Goal: Use online tool/utility: Utilize a website feature to perform a specific function

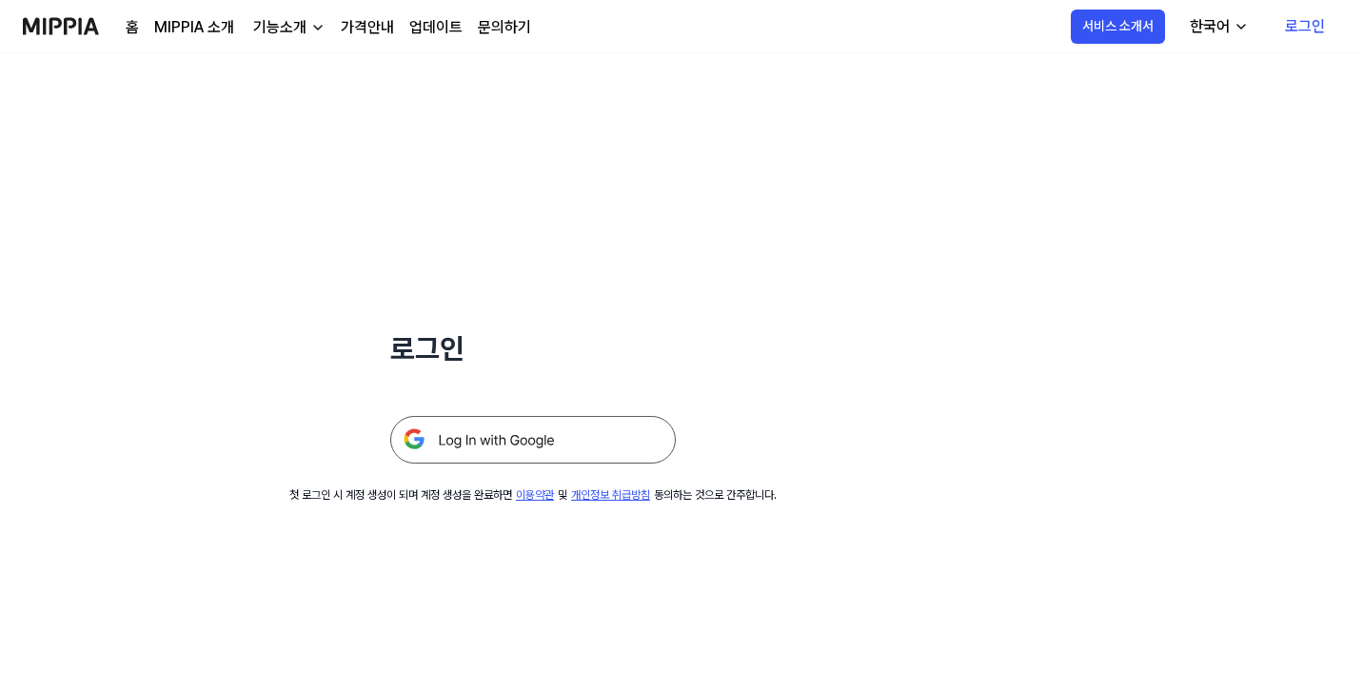
click at [565, 429] on img at bounding box center [533, 440] width 286 height 48
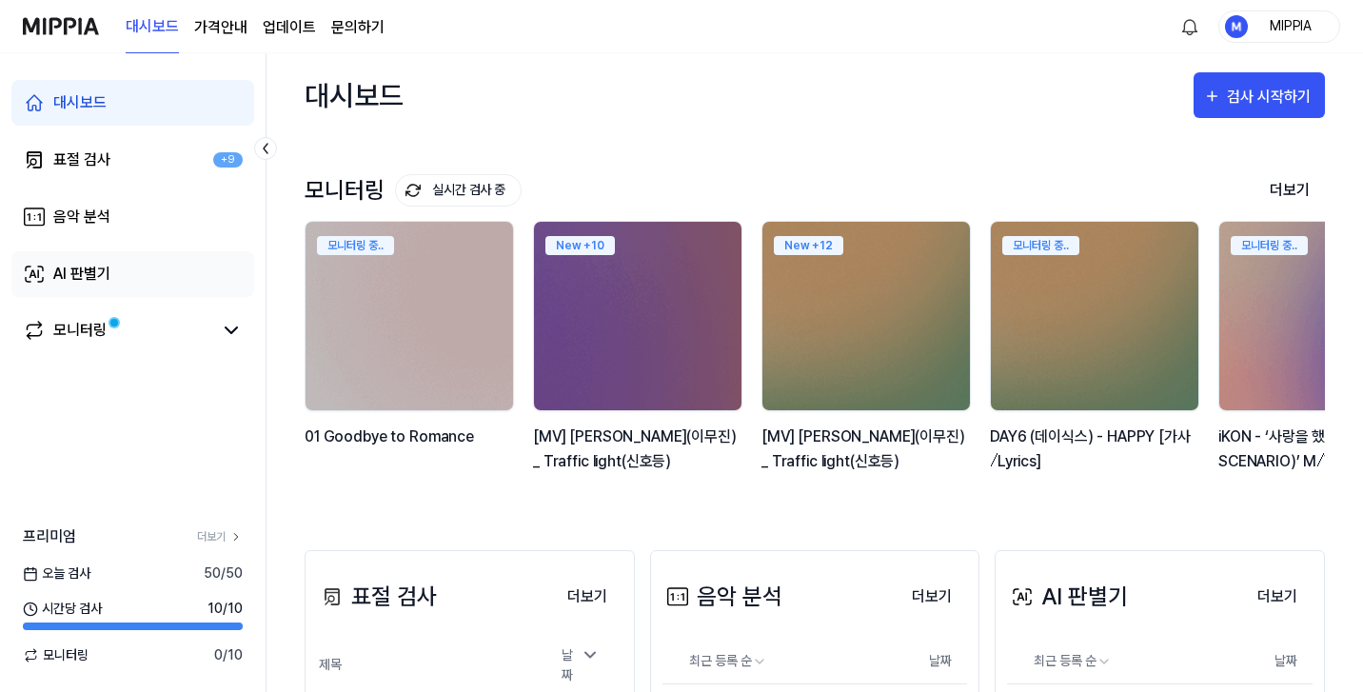
click at [145, 277] on link "AI 판별기" at bounding box center [132, 274] width 243 height 46
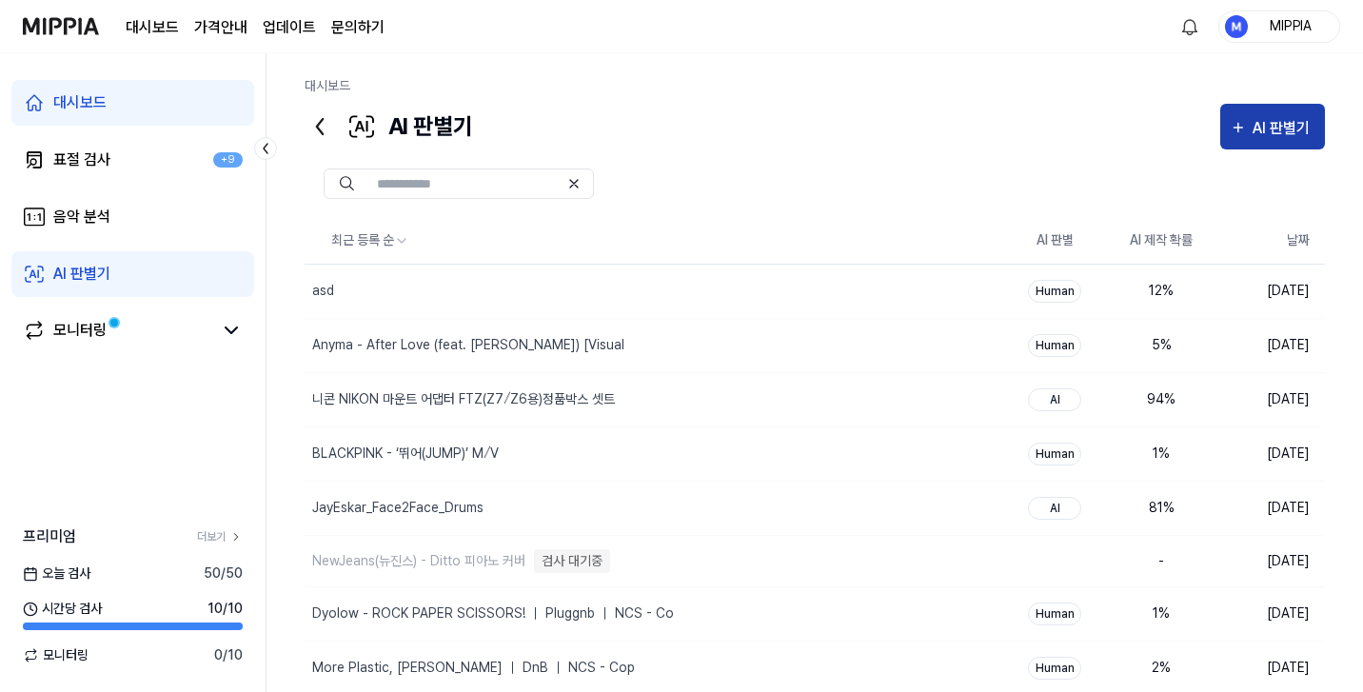
click at [1279, 129] on div "AI 판별기" at bounding box center [1284, 128] width 63 height 25
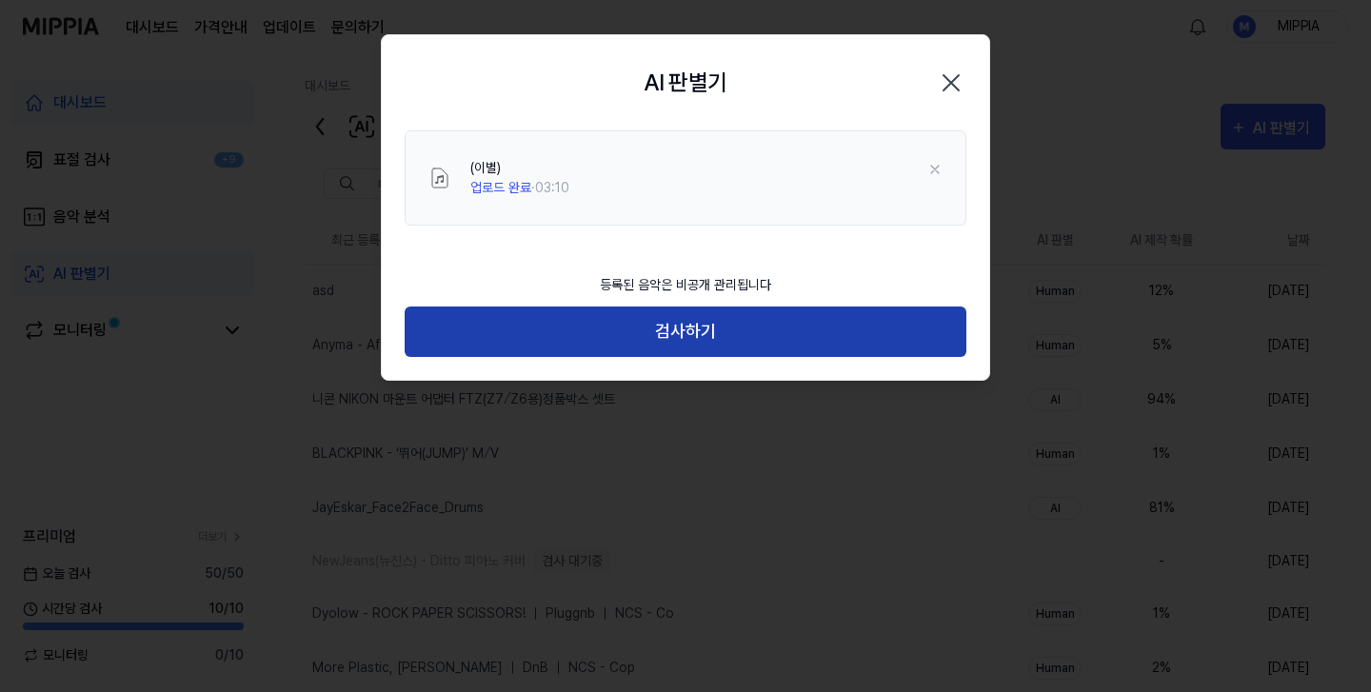
click at [703, 333] on button "검사하기" at bounding box center [686, 332] width 562 height 50
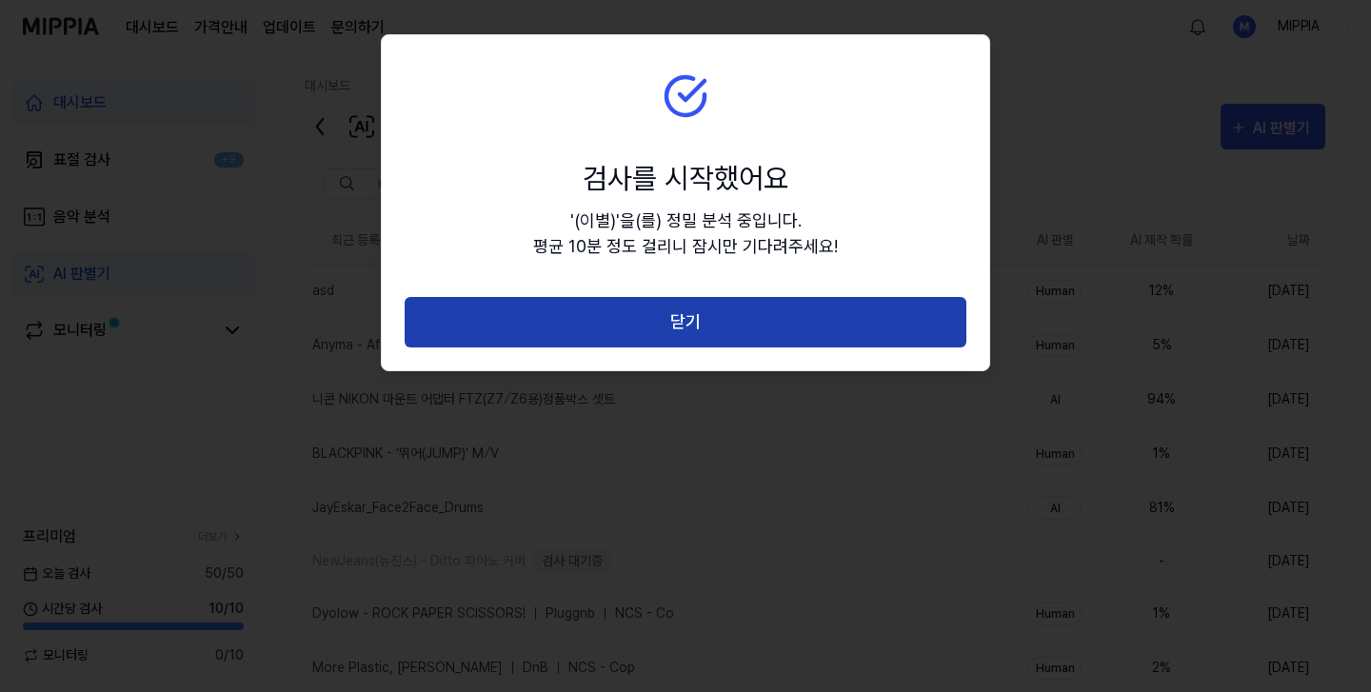
click at [719, 310] on button "닫기" at bounding box center [686, 322] width 562 height 50
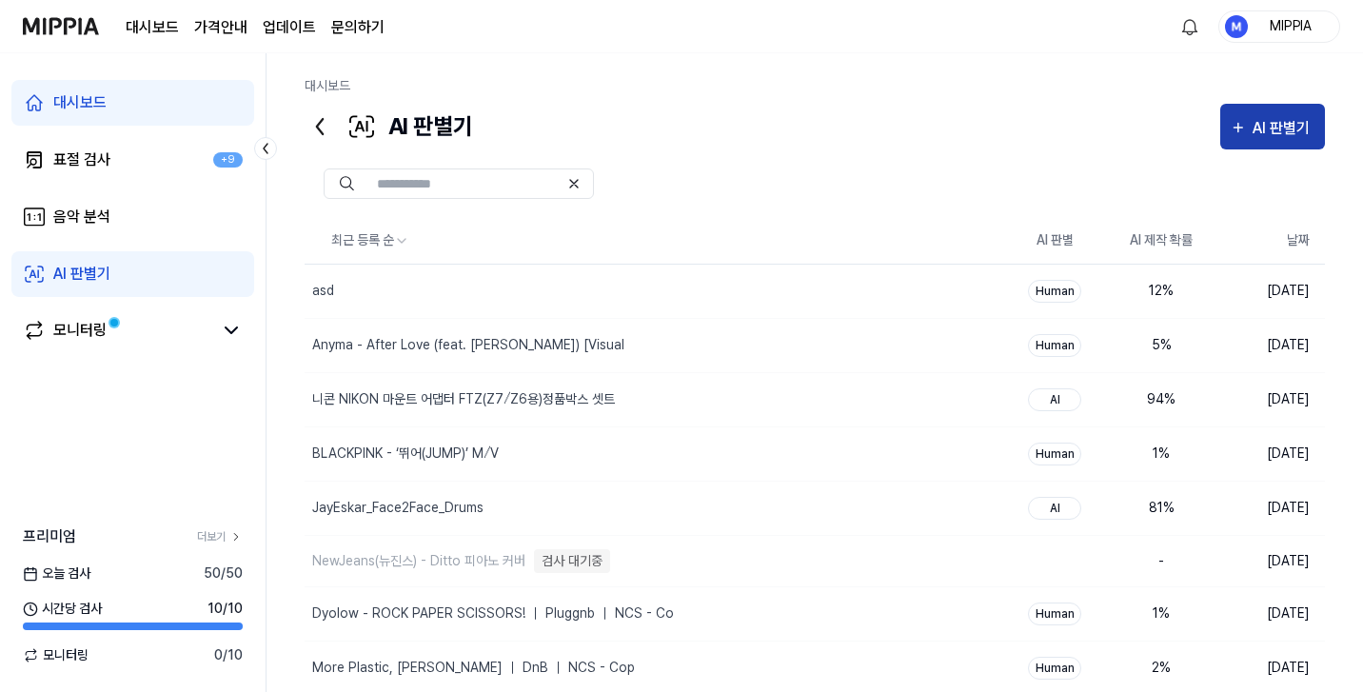
click at [1250, 128] on div "AI 판별기" at bounding box center [1273, 128] width 86 height 25
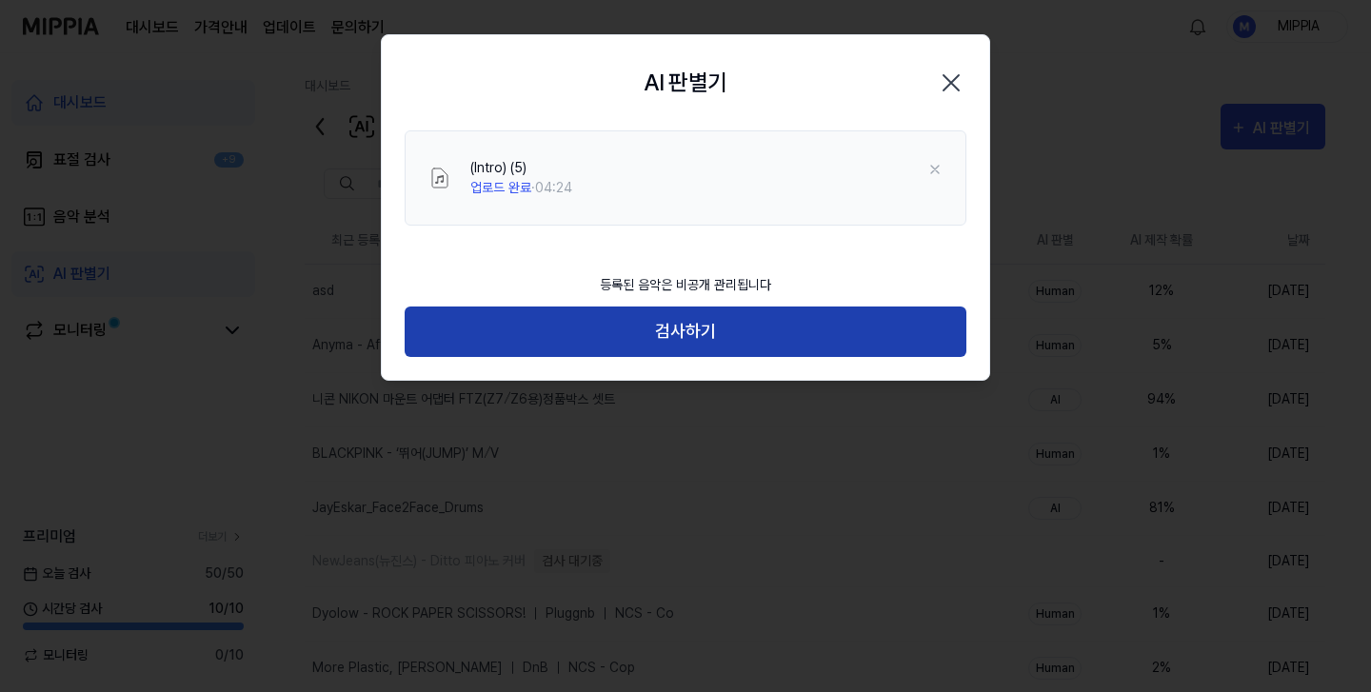
click at [703, 342] on button "검사하기" at bounding box center [686, 332] width 562 height 50
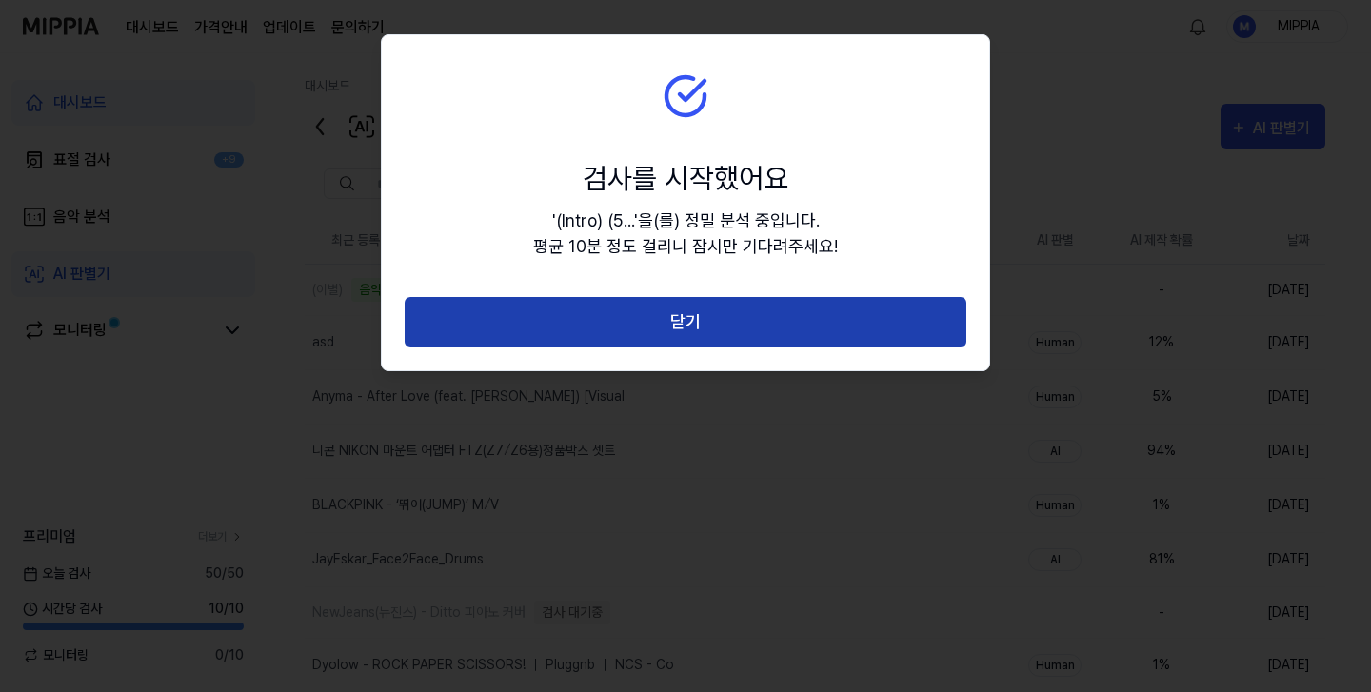
click at [733, 320] on button "닫기" at bounding box center [686, 322] width 562 height 50
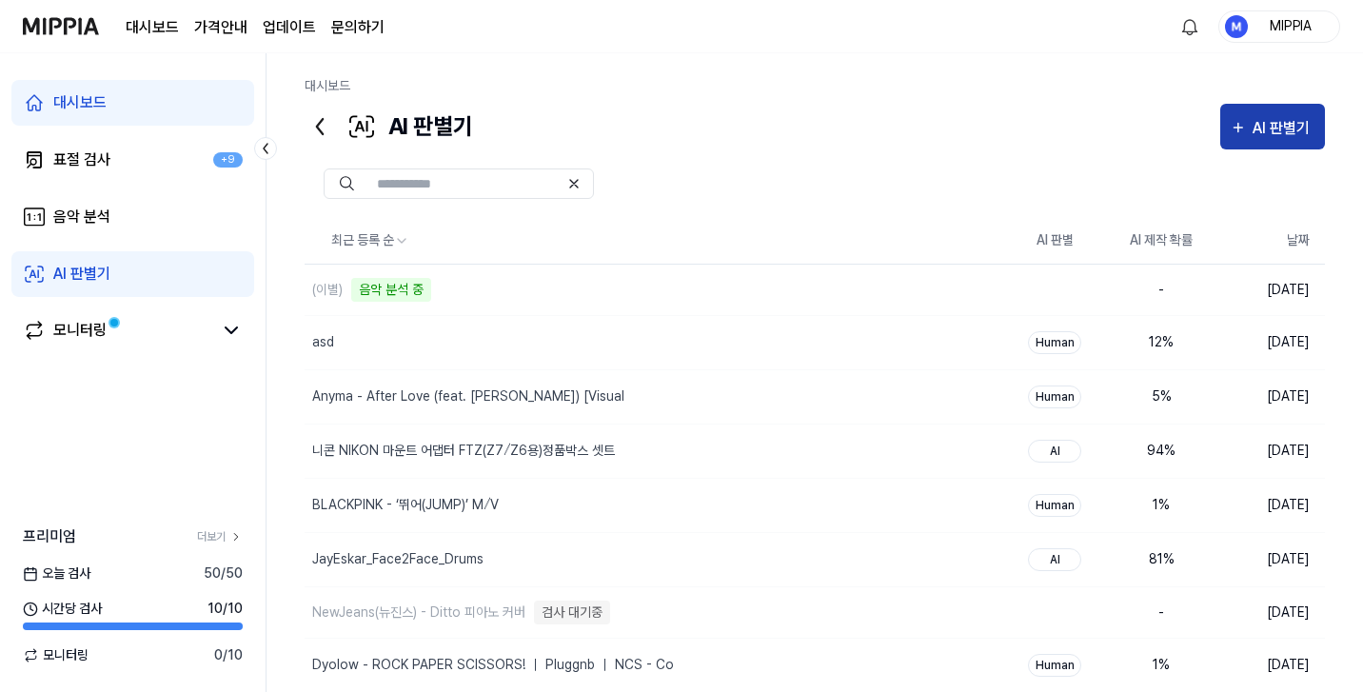
click at [1267, 133] on div "AI 판별기" at bounding box center [1284, 128] width 63 height 25
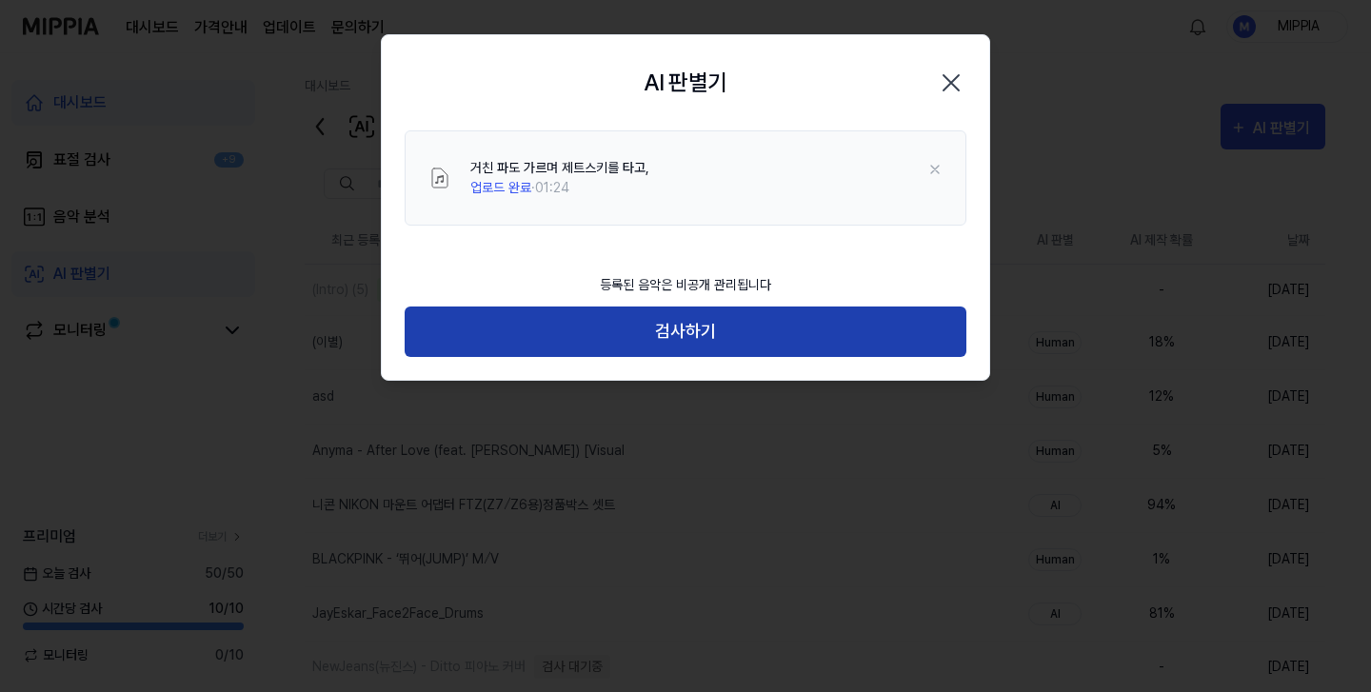
click at [731, 346] on button "검사하기" at bounding box center [686, 332] width 562 height 50
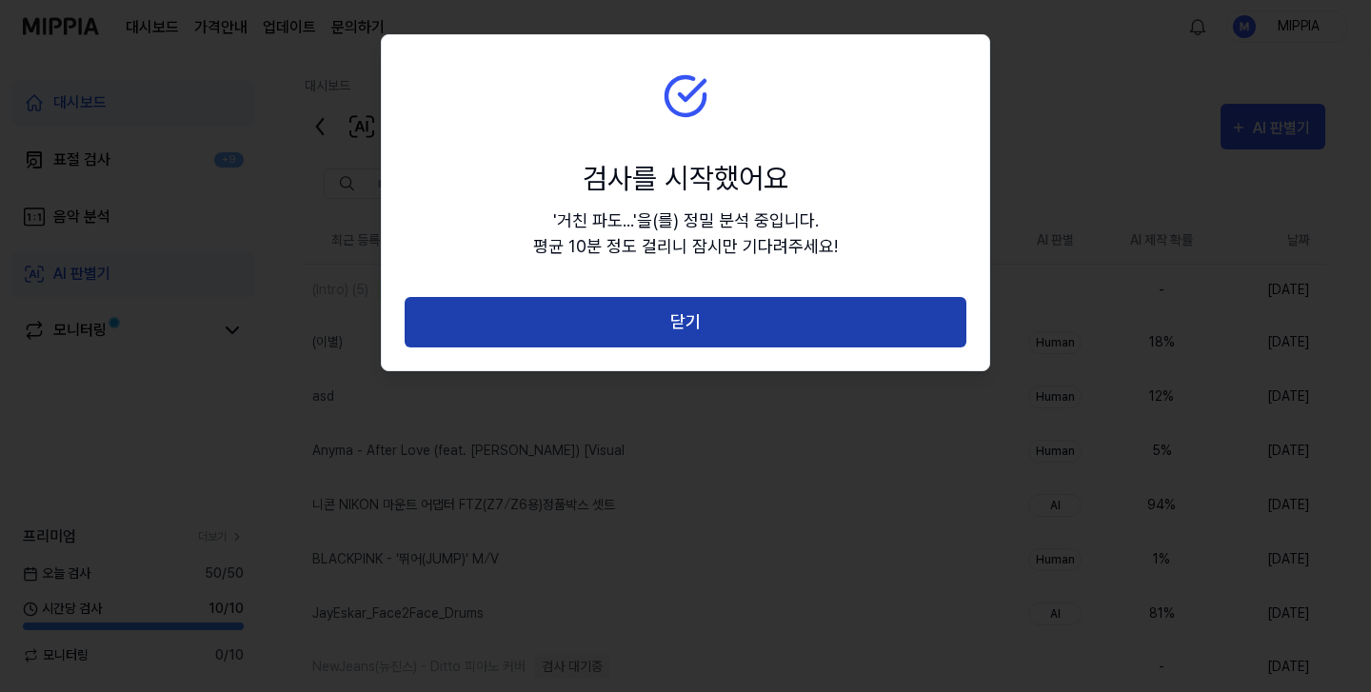
click at [727, 329] on button "닫기" at bounding box center [686, 322] width 562 height 50
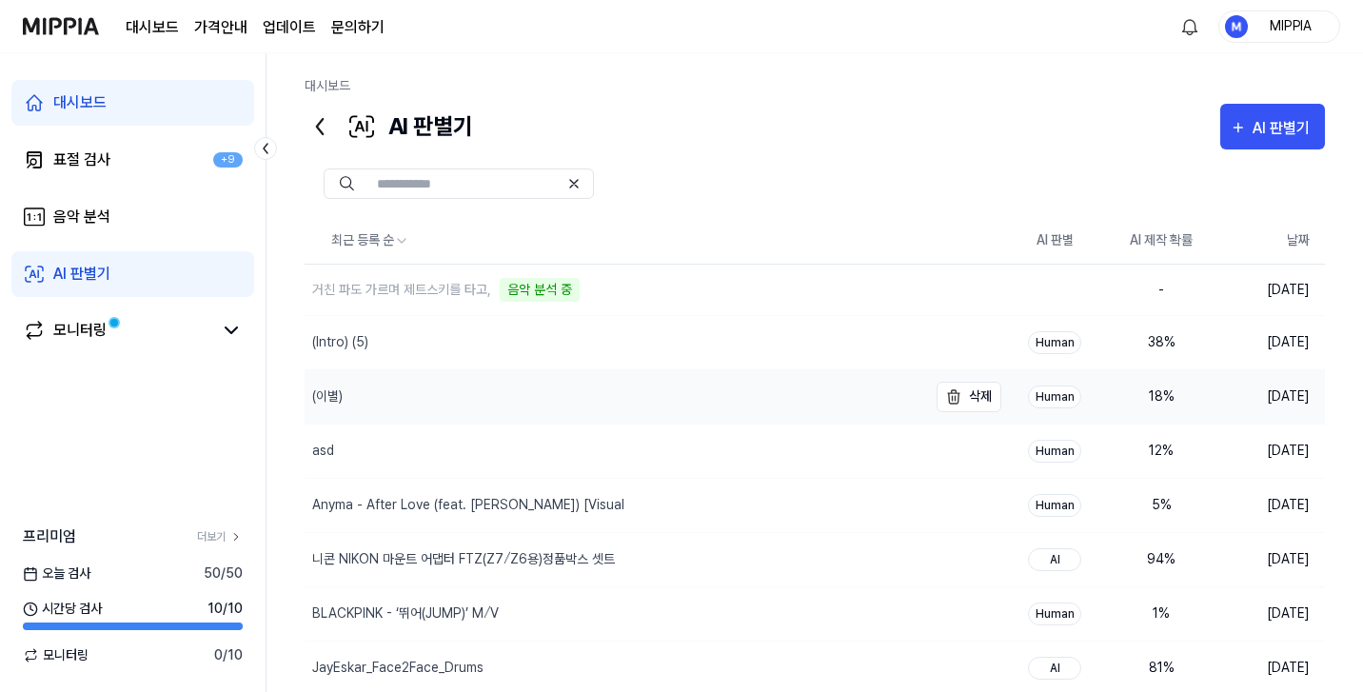
click at [607, 402] on div "(이별)" at bounding box center [616, 396] width 623 height 53
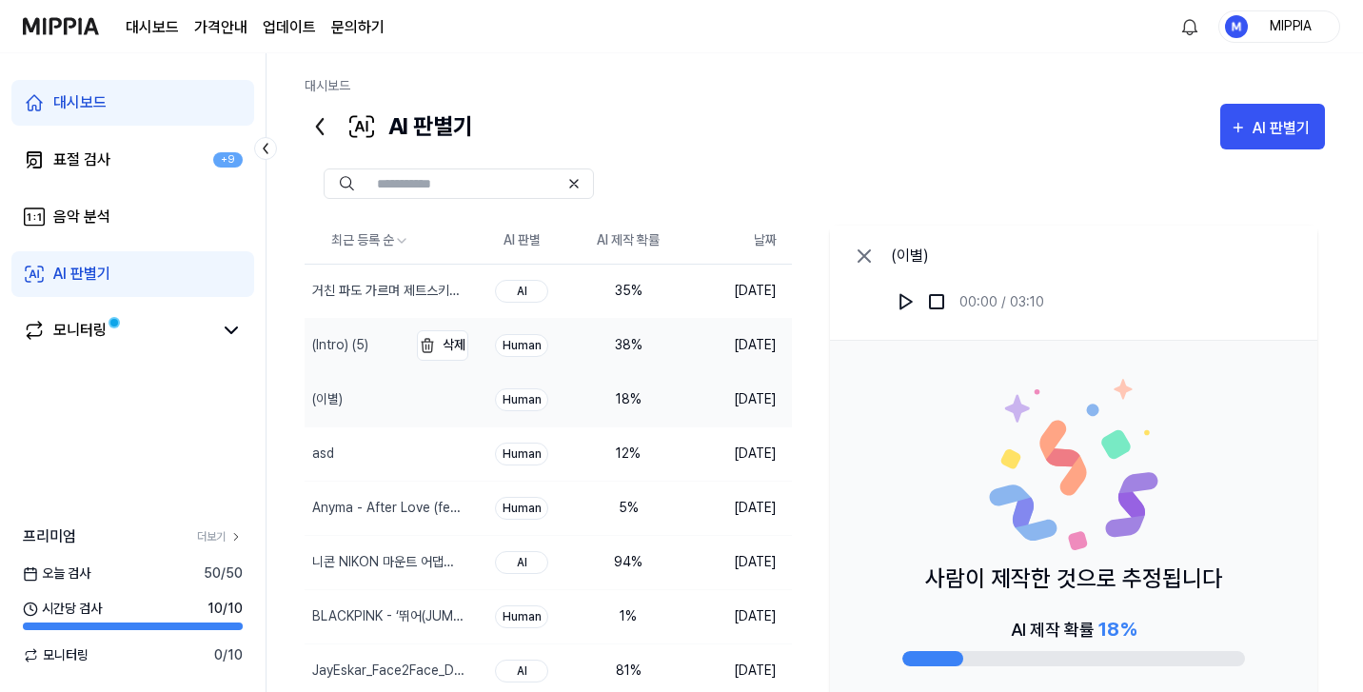
click at [365, 353] on div "(Intro) (5)" at bounding box center [340, 345] width 56 height 20
click at [363, 294] on div "거친 파도 가르며 제트스키를 타고," at bounding box center [357, 291] width 91 height 20
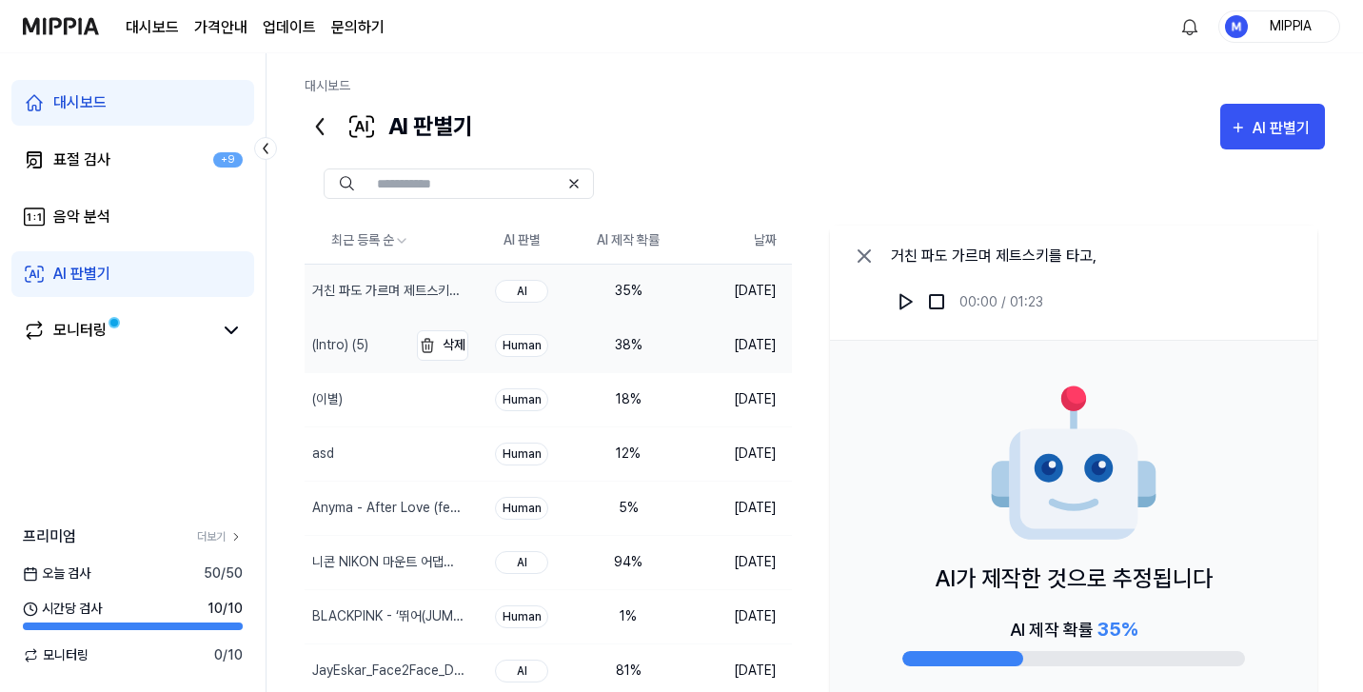
click at [366, 348] on div "(Intro) (5)" at bounding box center [340, 345] width 56 height 20
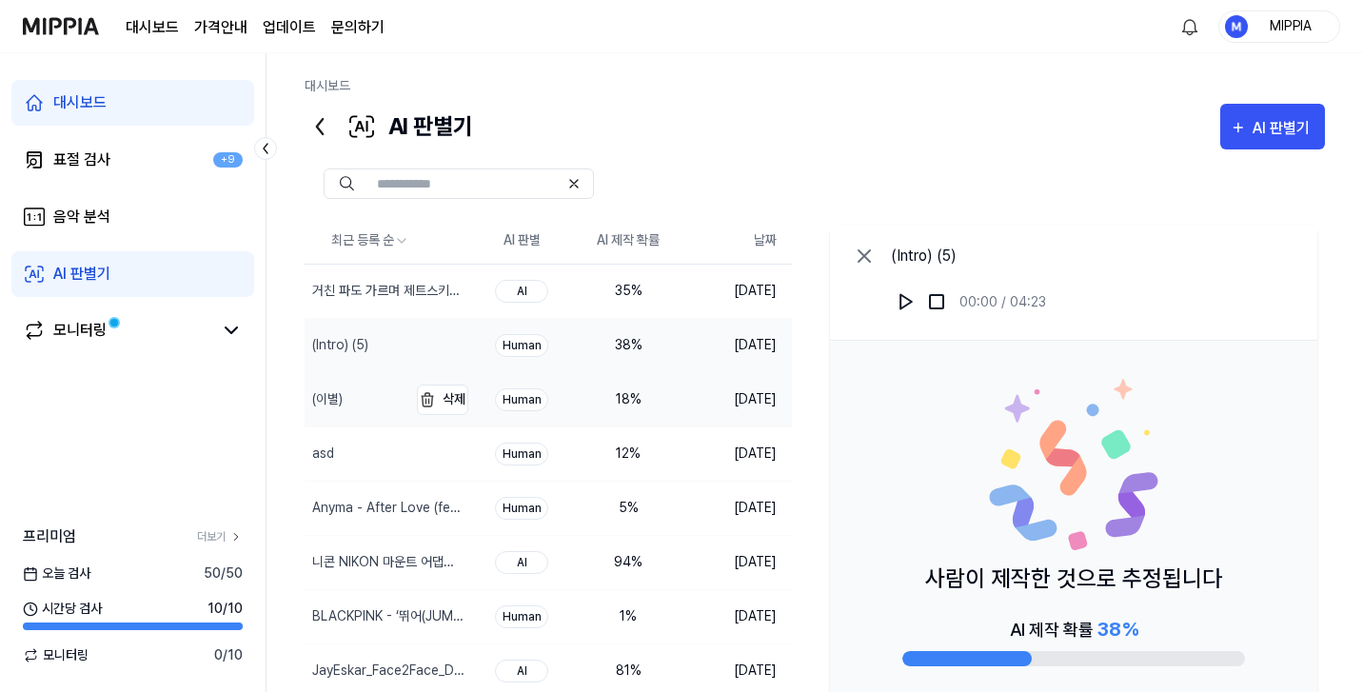
click at [367, 388] on div "(이별)" at bounding box center [356, 399] width 103 height 53
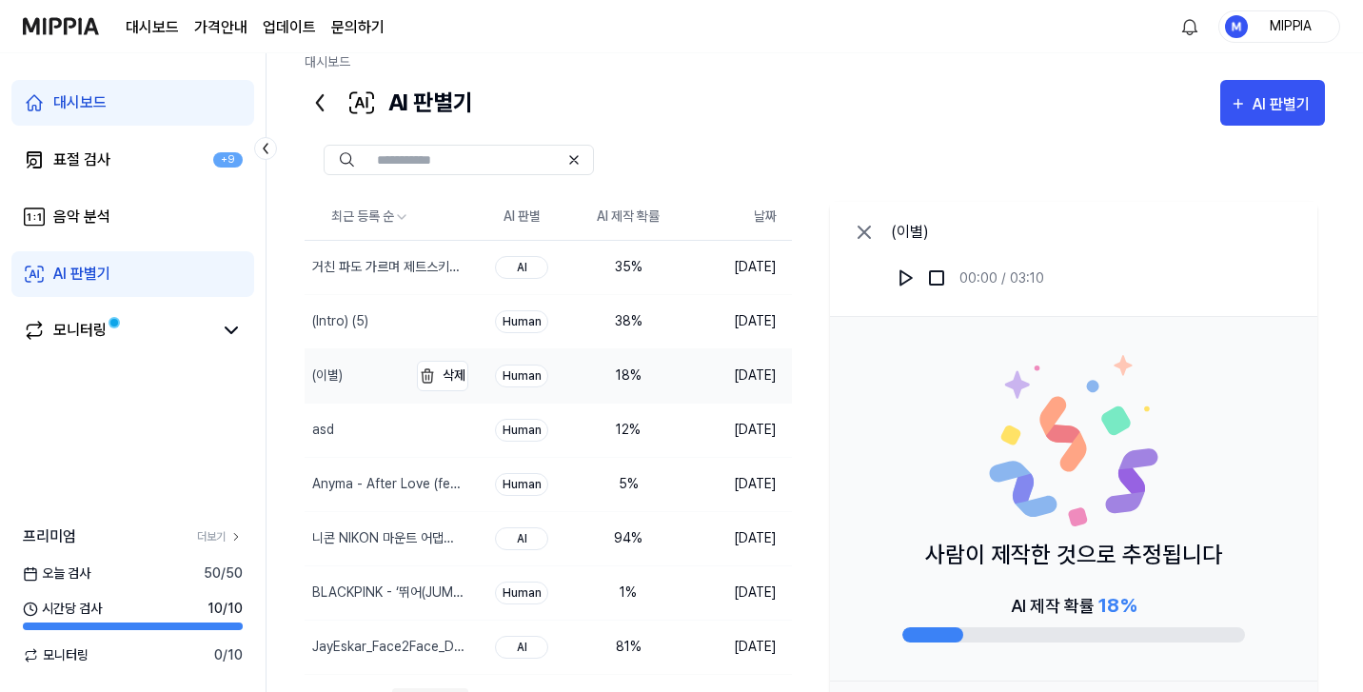
scroll to position [36, 0]
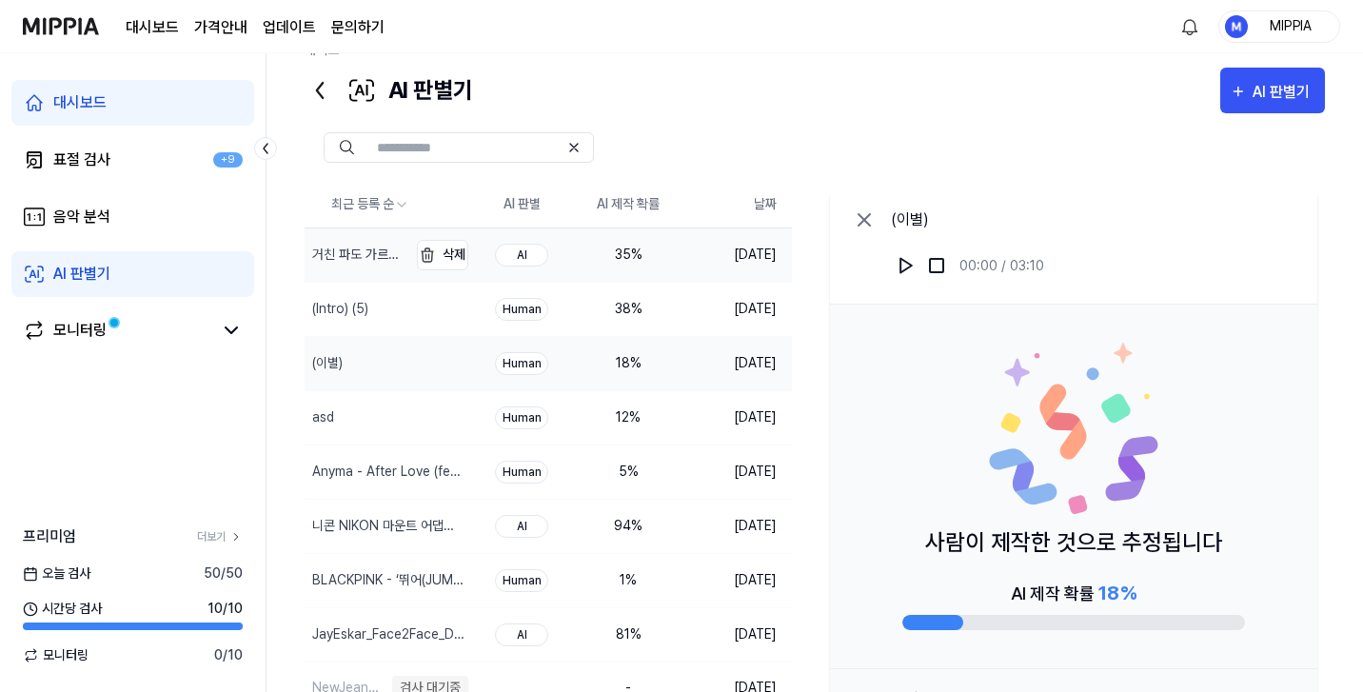
click at [388, 274] on div "거친 파도 가르며 제트스키를 타고," at bounding box center [356, 254] width 103 height 53
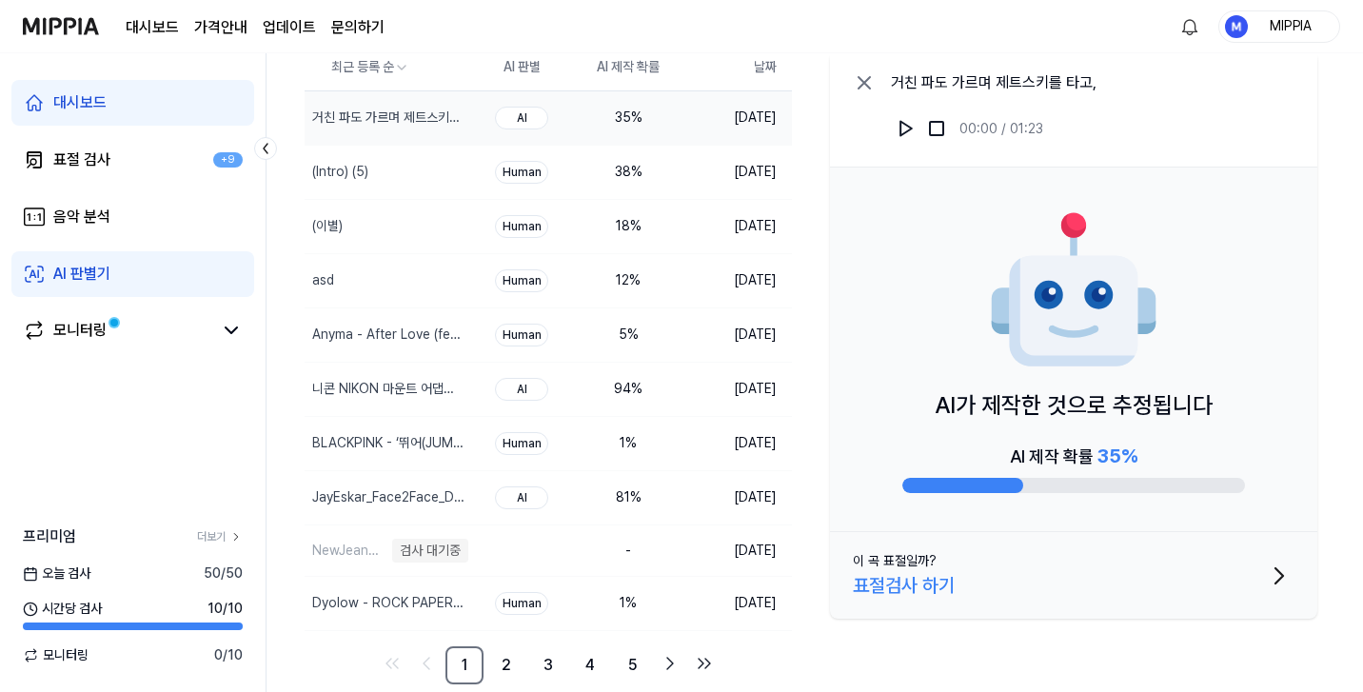
scroll to position [142, 0]
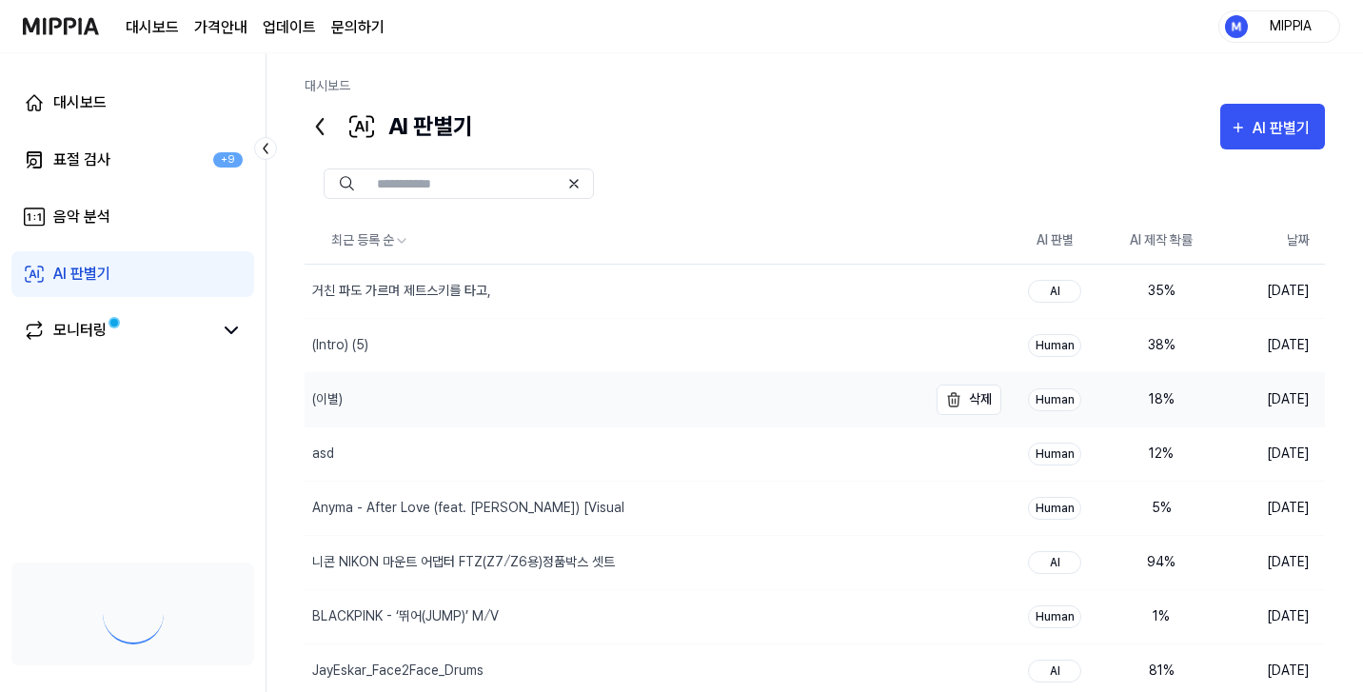
click at [666, 404] on div "(이별)" at bounding box center [616, 399] width 623 height 53
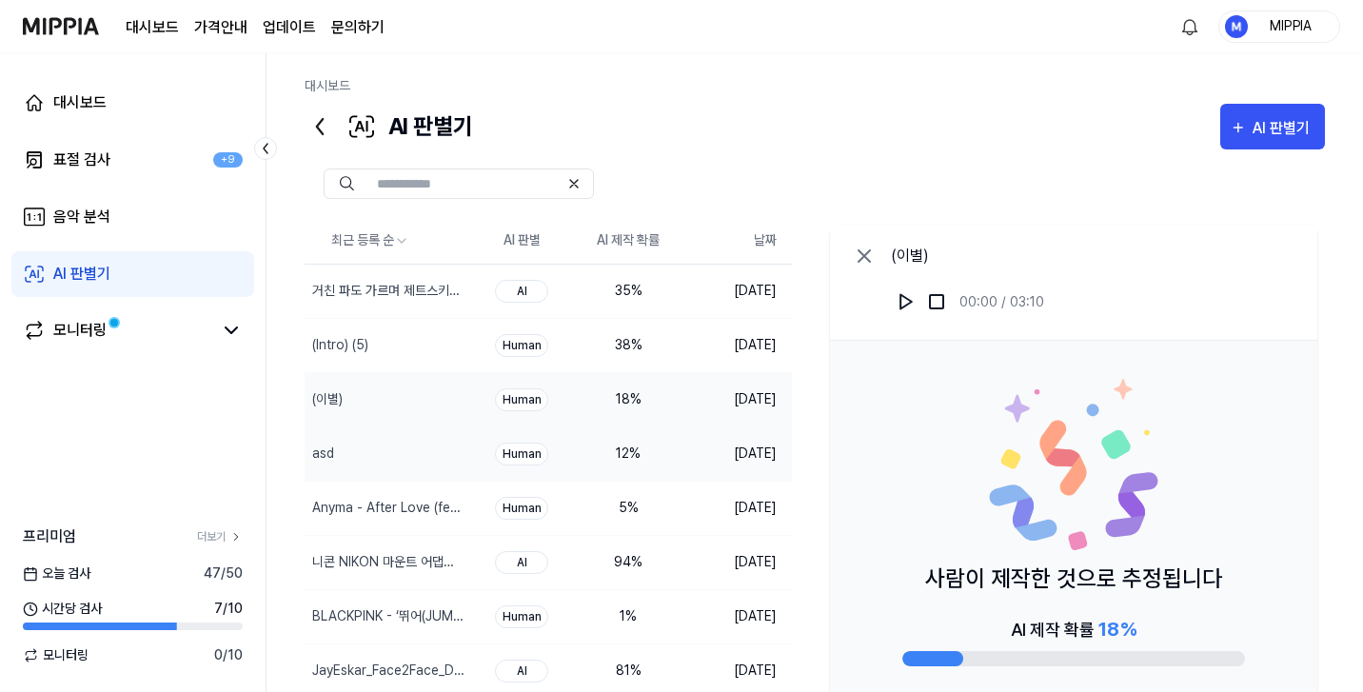
click at [650, 441] on td "12 %" at bounding box center [628, 453] width 107 height 54
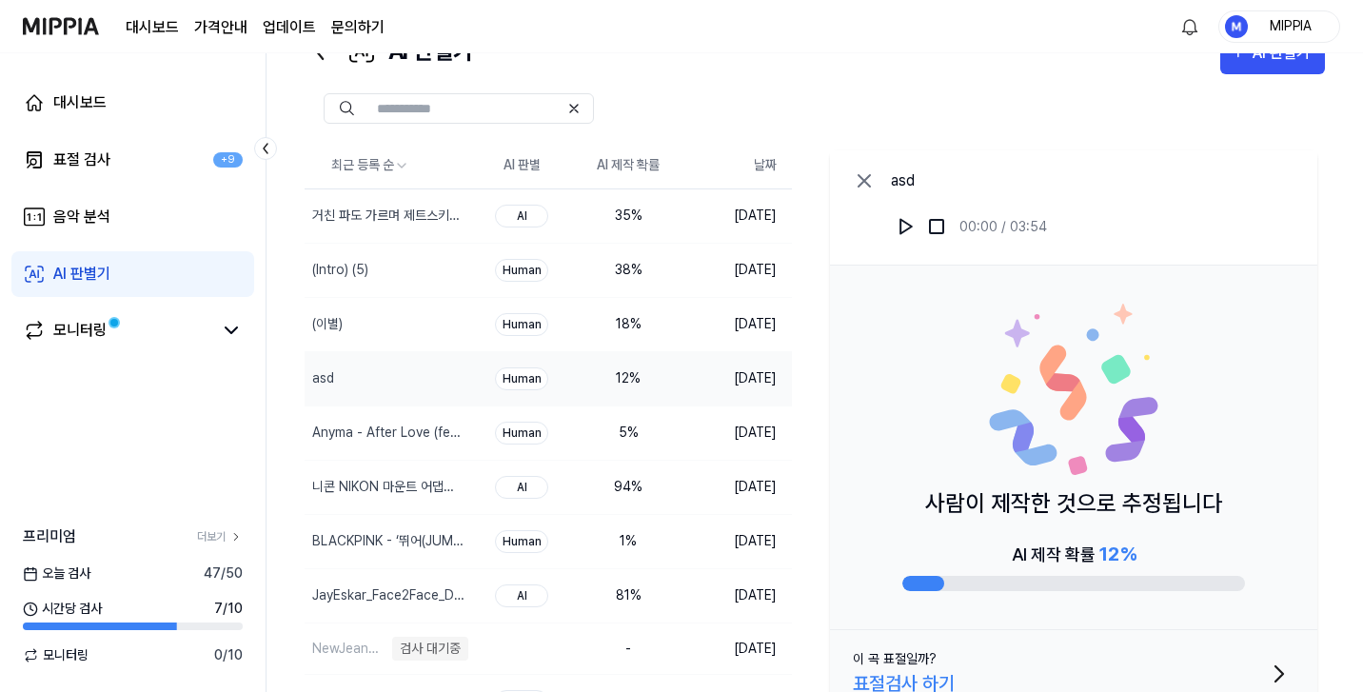
scroll to position [96, 0]
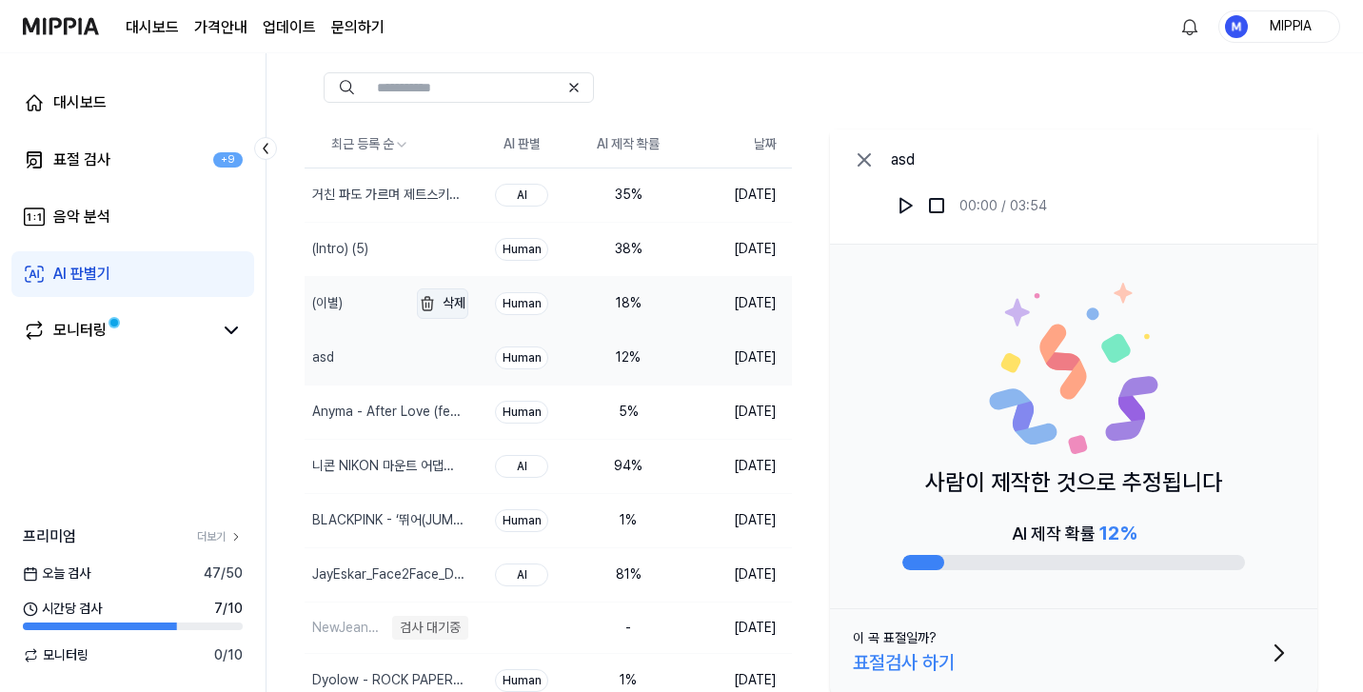
click at [419, 307] on img "button" at bounding box center [427, 303] width 23 height 23
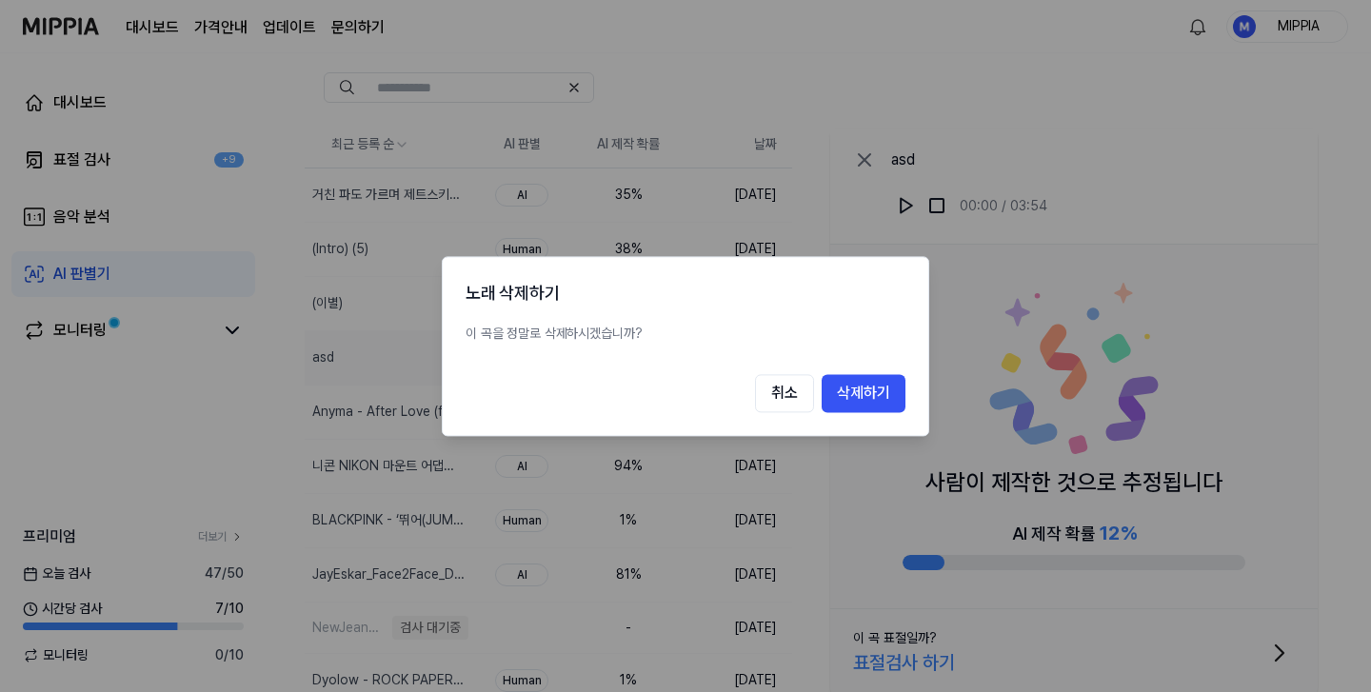
click at [753, 398] on div "취소 삭제하기" at bounding box center [686, 393] width 440 height 38
click at [753, 385] on div "취소 삭제하기" at bounding box center [686, 393] width 440 height 38
click at [761, 393] on button "취소" at bounding box center [784, 393] width 59 height 38
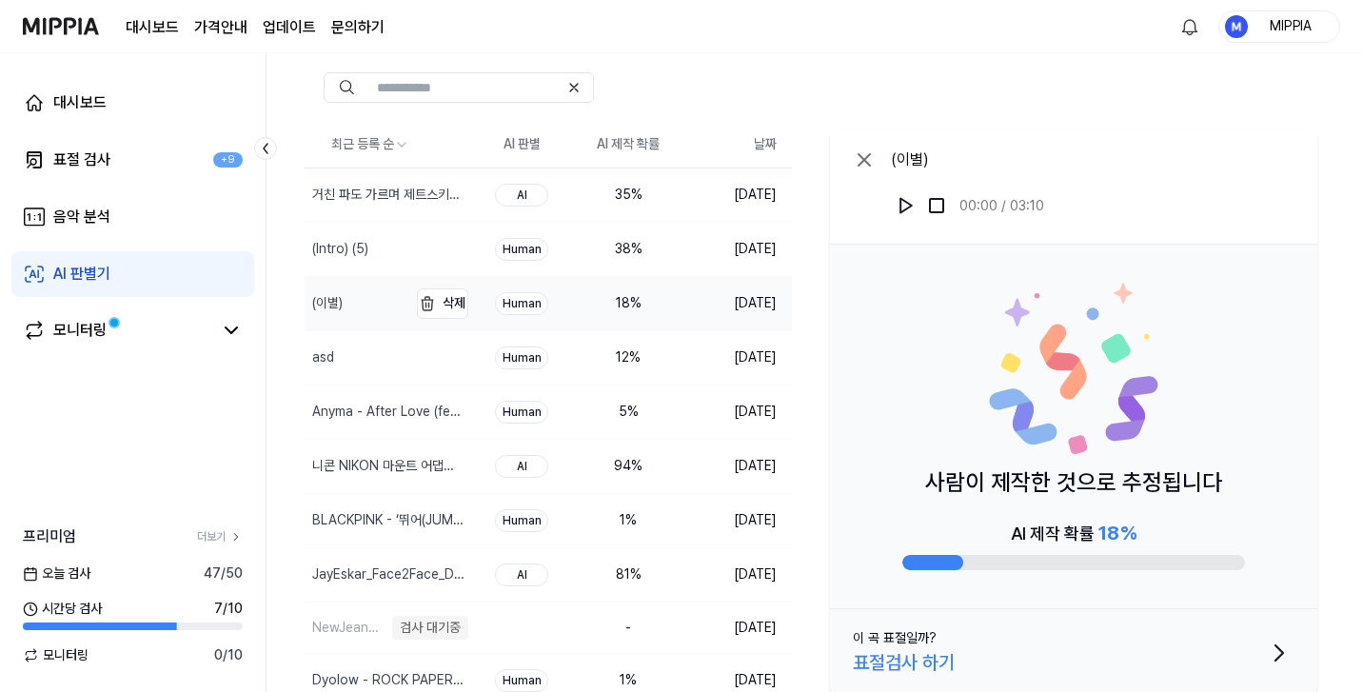
click at [368, 292] on div "(이별)" at bounding box center [356, 303] width 103 height 53
click at [378, 228] on div "(Intro) (5)" at bounding box center [356, 249] width 103 height 53
click at [370, 201] on div "거친 파도 가르며 제트스키를 타고," at bounding box center [357, 195] width 91 height 20
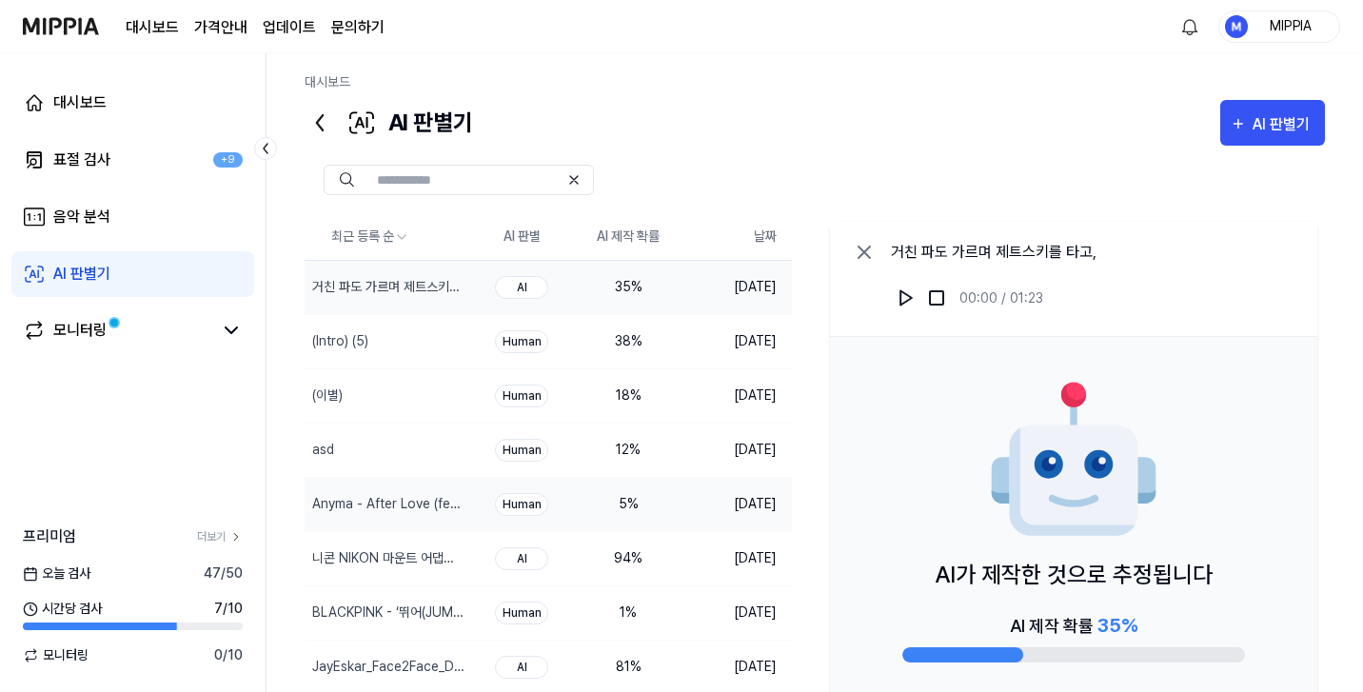
scroll to position [0, 0]
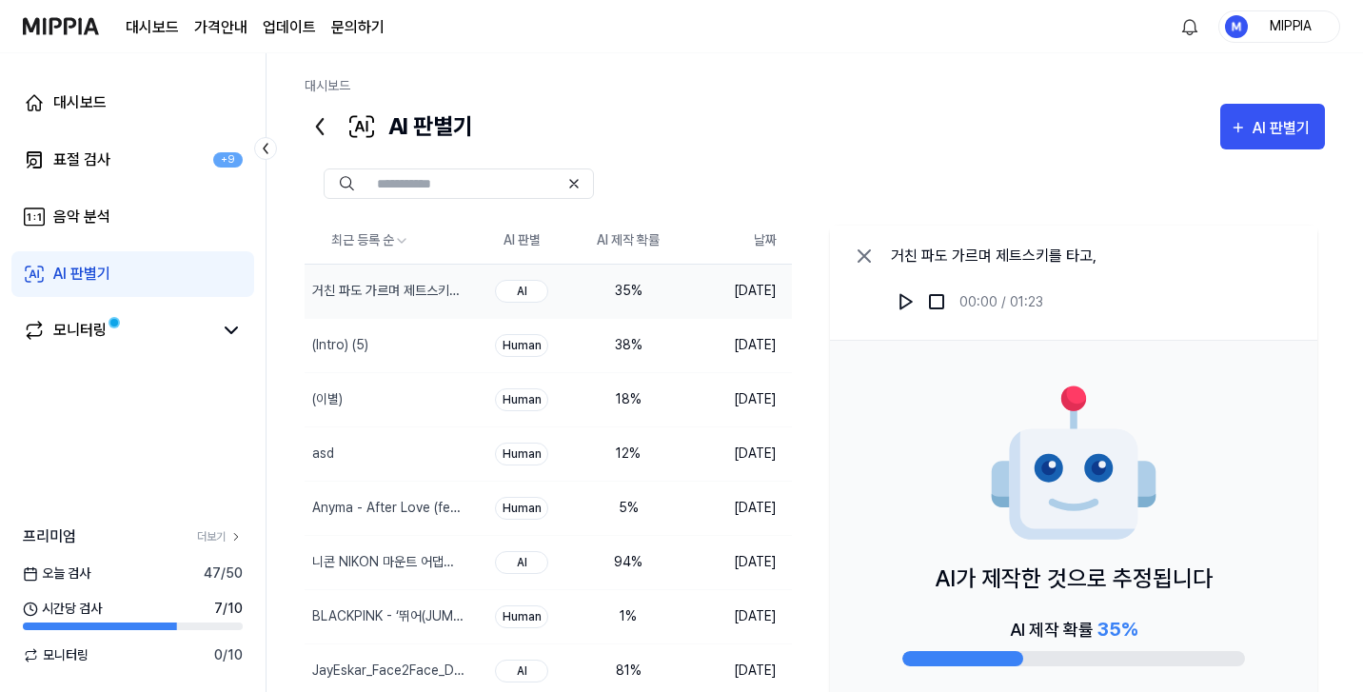
click at [180, 244] on div "대시보드 표절 검사 +9 음악 분석 AI 판별기 모니터링" at bounding box center [133, 216] width 266 height 327
click at [178, 268] on link "AI 판별기" at bounding box center [132, 274] width 243 height 46
click at [177, 271] on link "AI 판별기" at bounding box center [132, 274] width 243 height 46
click at [326, 134] on icon at bounding box center [320, 126] width 30 height 30
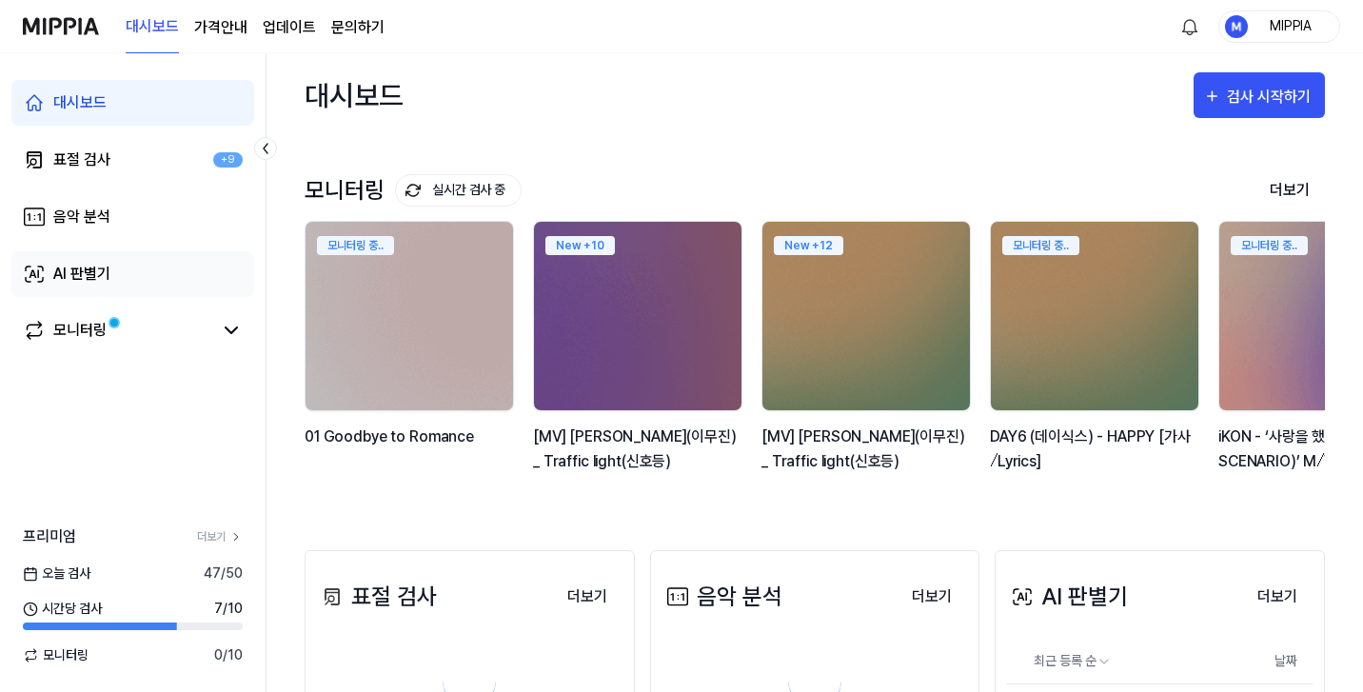
click at [127, 280] on link "AI 판별기" at bounding box center [132, 274] width 243 height 46
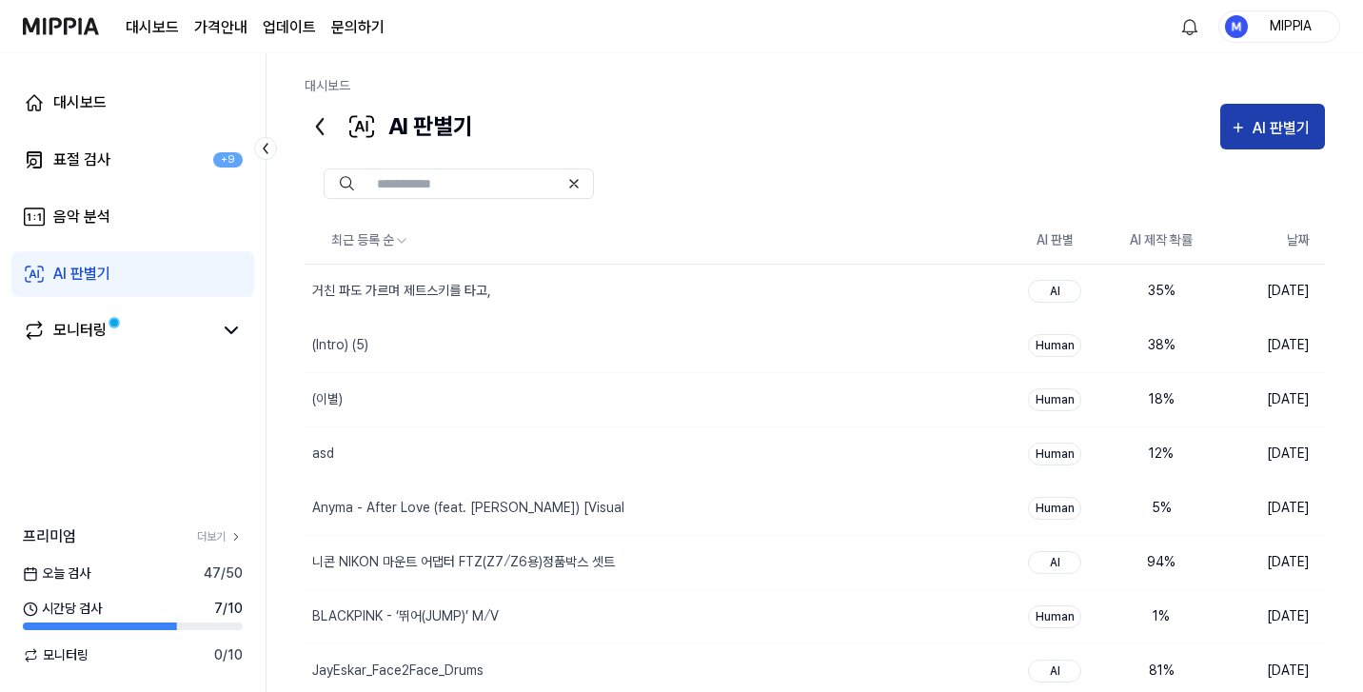
click at [1270, 135] on div "AI 판별기" at bounding box center [1284, 128] width 63 height 25
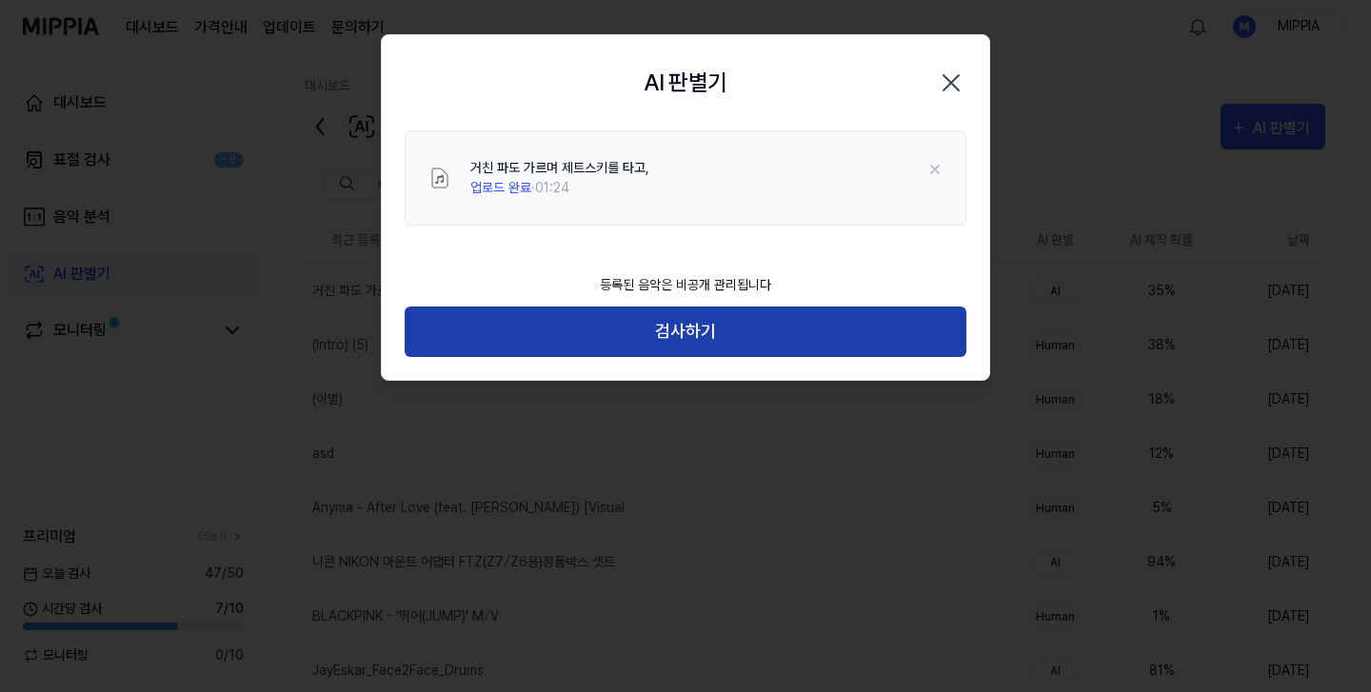
click at [720, 333] on button "검사하기" at bounding box center [686, 332] width 562 height 50
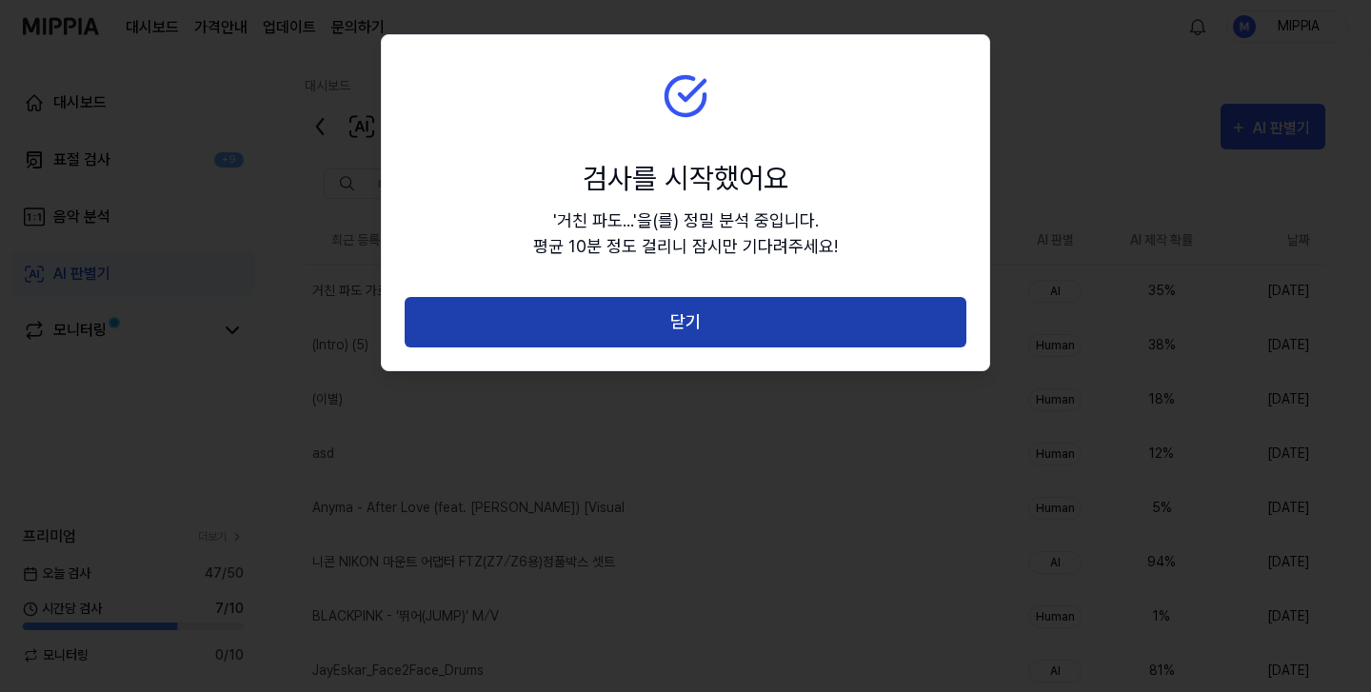
click at [790, 327] on button "닫기" at bounding box center [686, 322] width 562 height 50
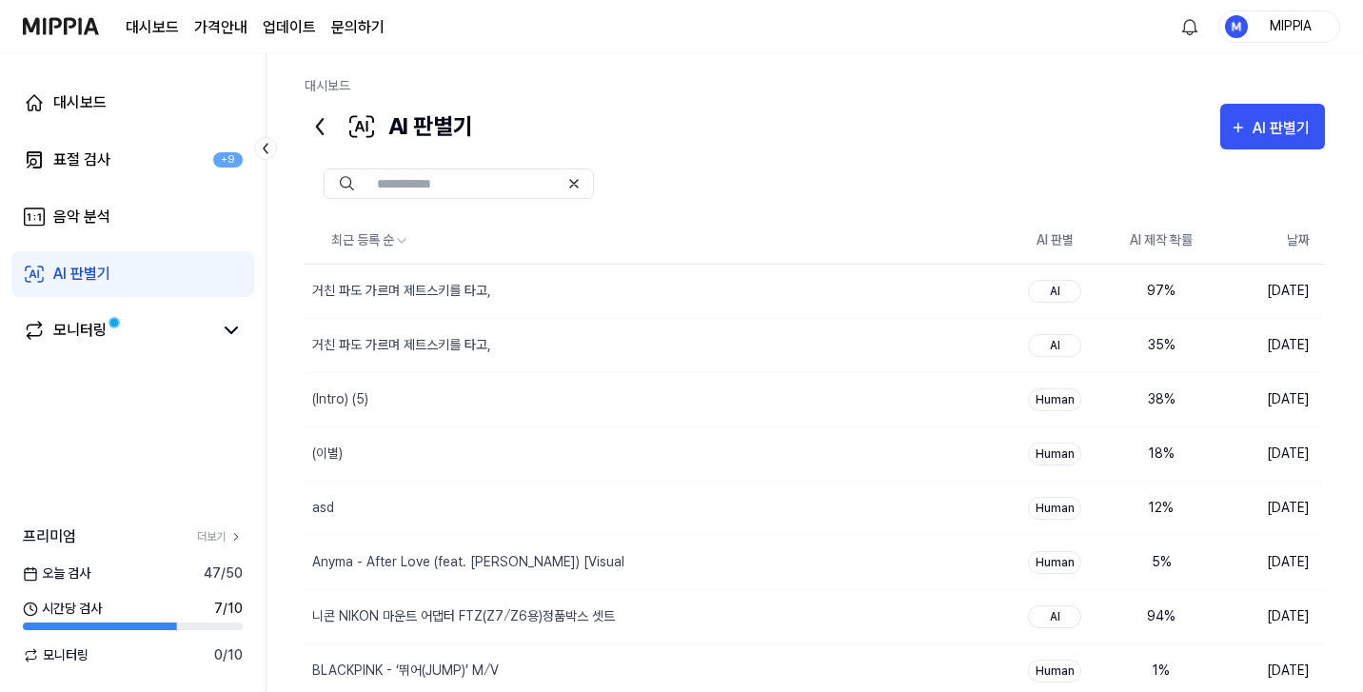
click at [1295, 154] on div at bounding box center [815, 183] width 1021 height 69
click at [1281, 142] on button "AI 판별기" at bounding box center [1272, 127] width 105 height 46
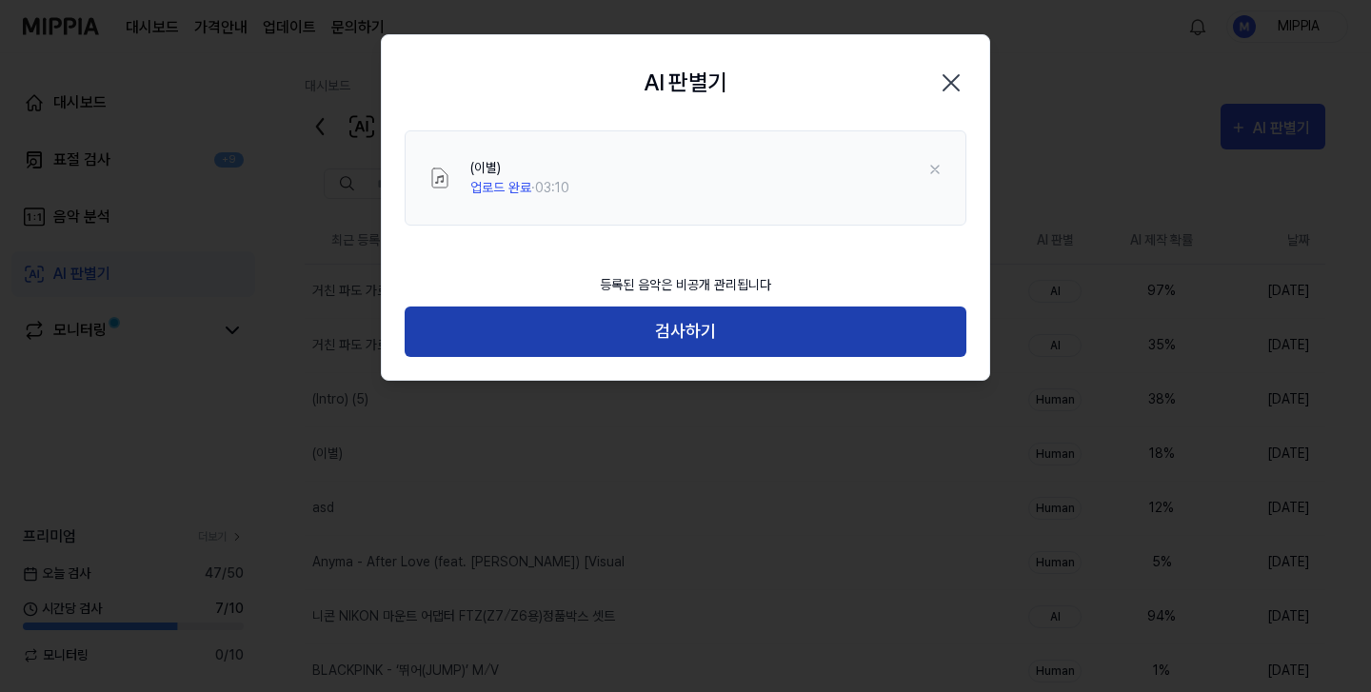
click at [684, 315] on button "검사하기" at bounding box center [686, 332] width 562 height 50
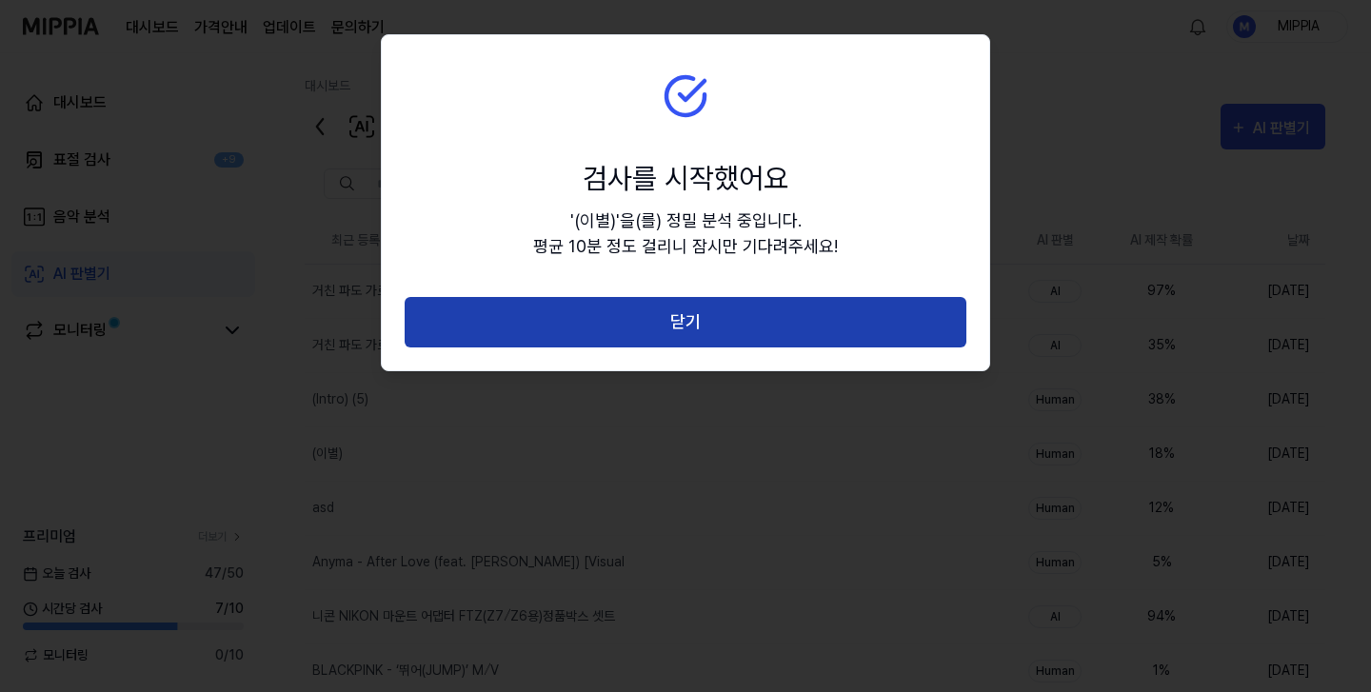
click at [735, 313] on button "닫기" at bounding box center [686, 322] width 562 height 50
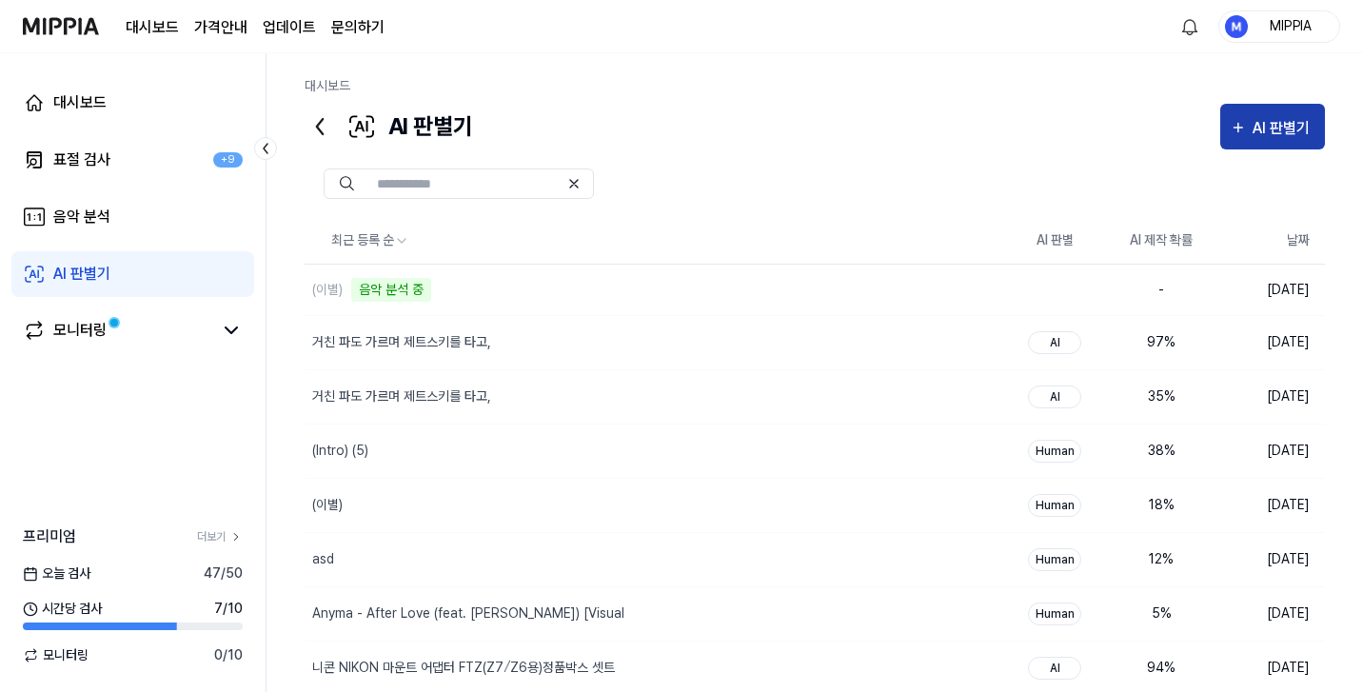
click at [1288, 134] on div "AI 판별기" at bounding box center [1284, 128] width 63 height 25
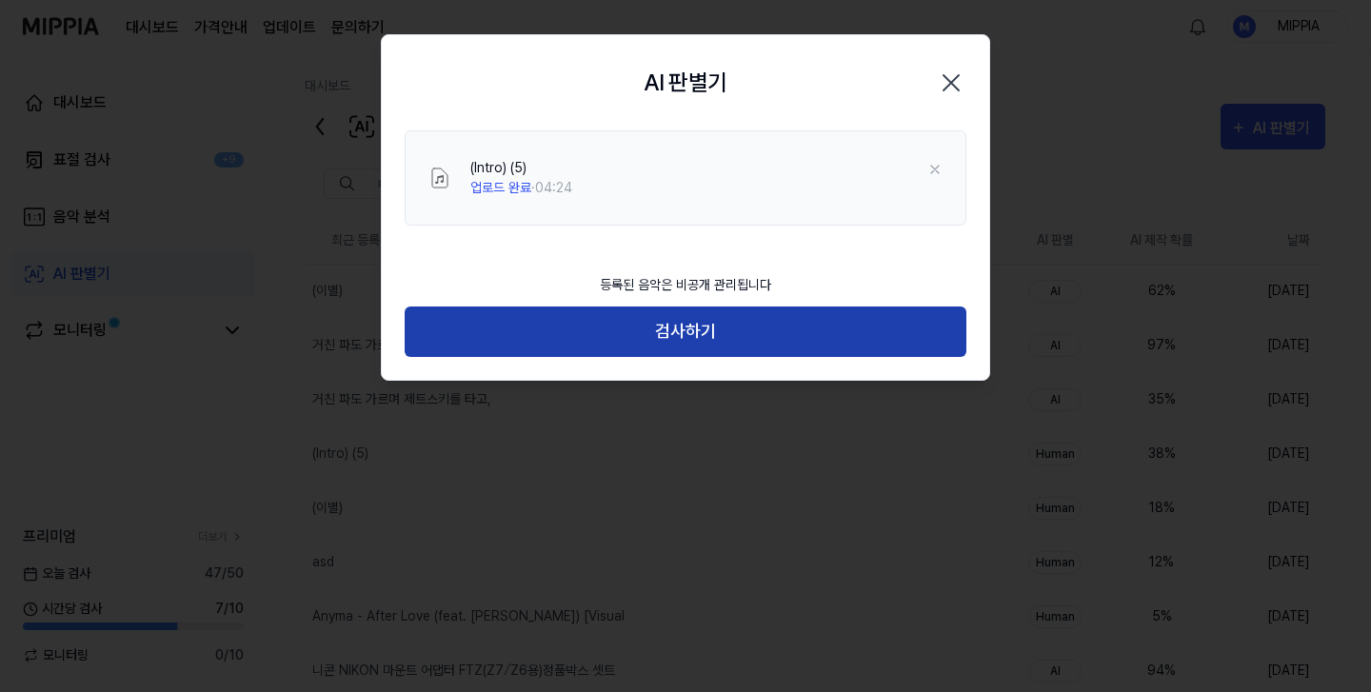
click at [746, 338] on button "검사하기" at bounding box center [686, 332] width 562 height 50
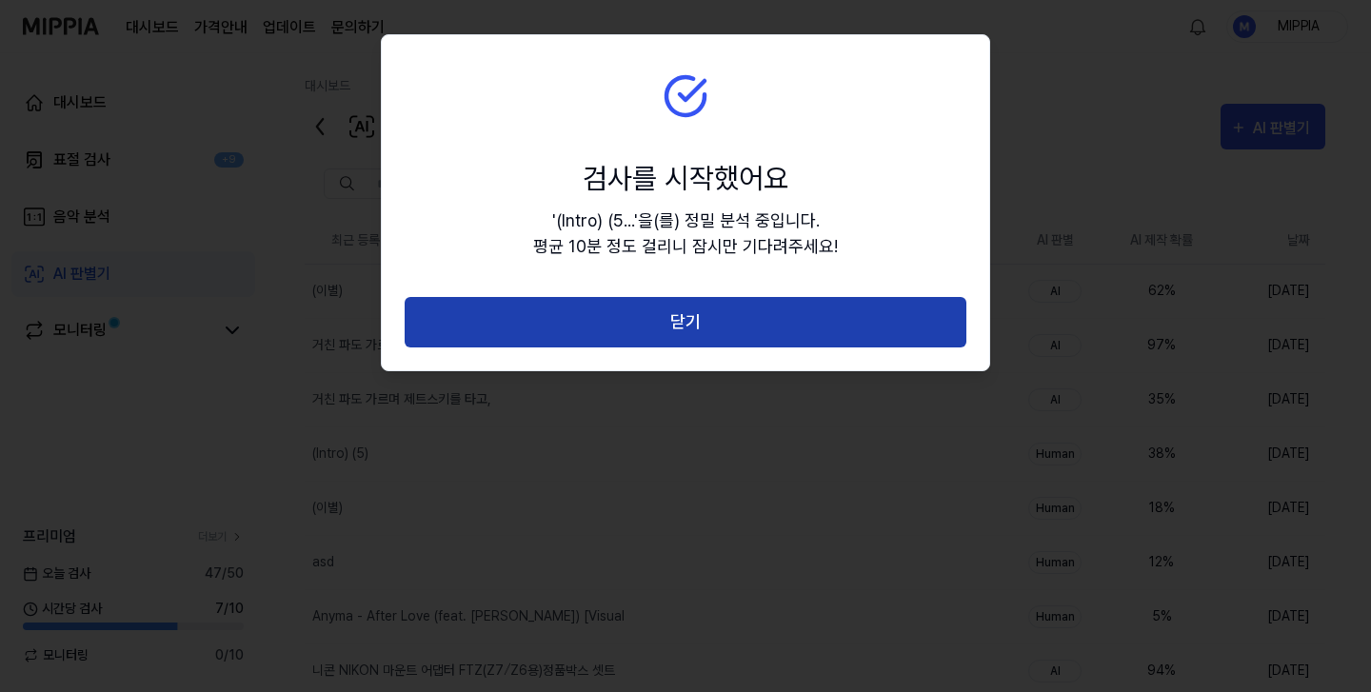
click at [853, 311] on button "닫기" at bounding box center [686, 322] width 562 height 50
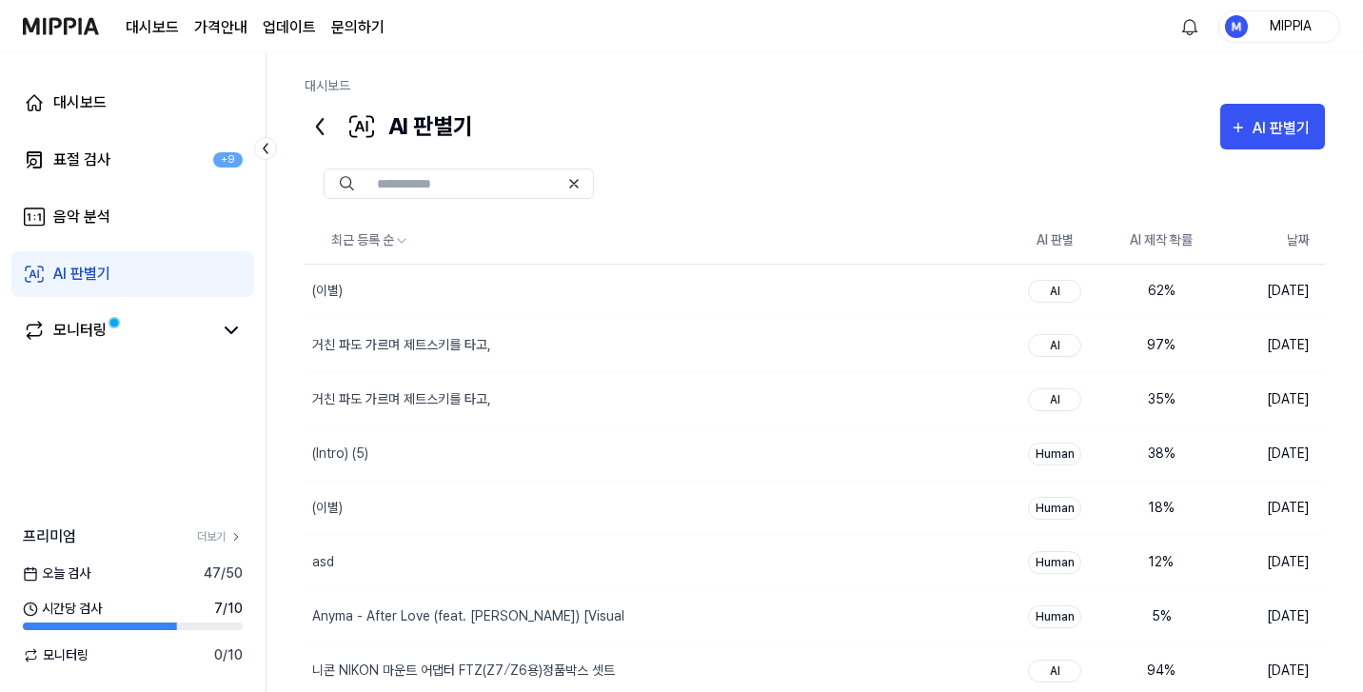
click at [892, 158] on div at bounding box center [815, 183] width 1021 height 69
click at [702, 303] on div "(이별)" at bounding box center [616, 291] width 623 height 53
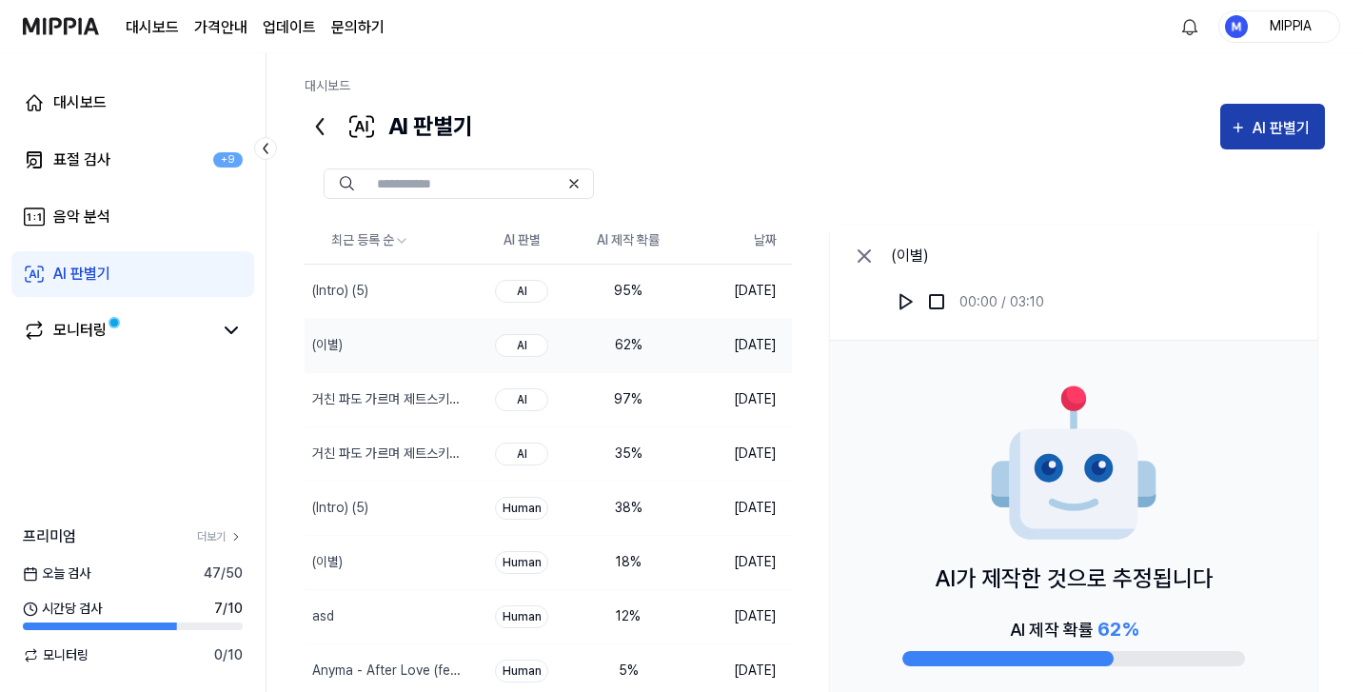
click at [1260, 131] on div "AI 판별기" at bounding box center [1284, 128] width 63 height 25
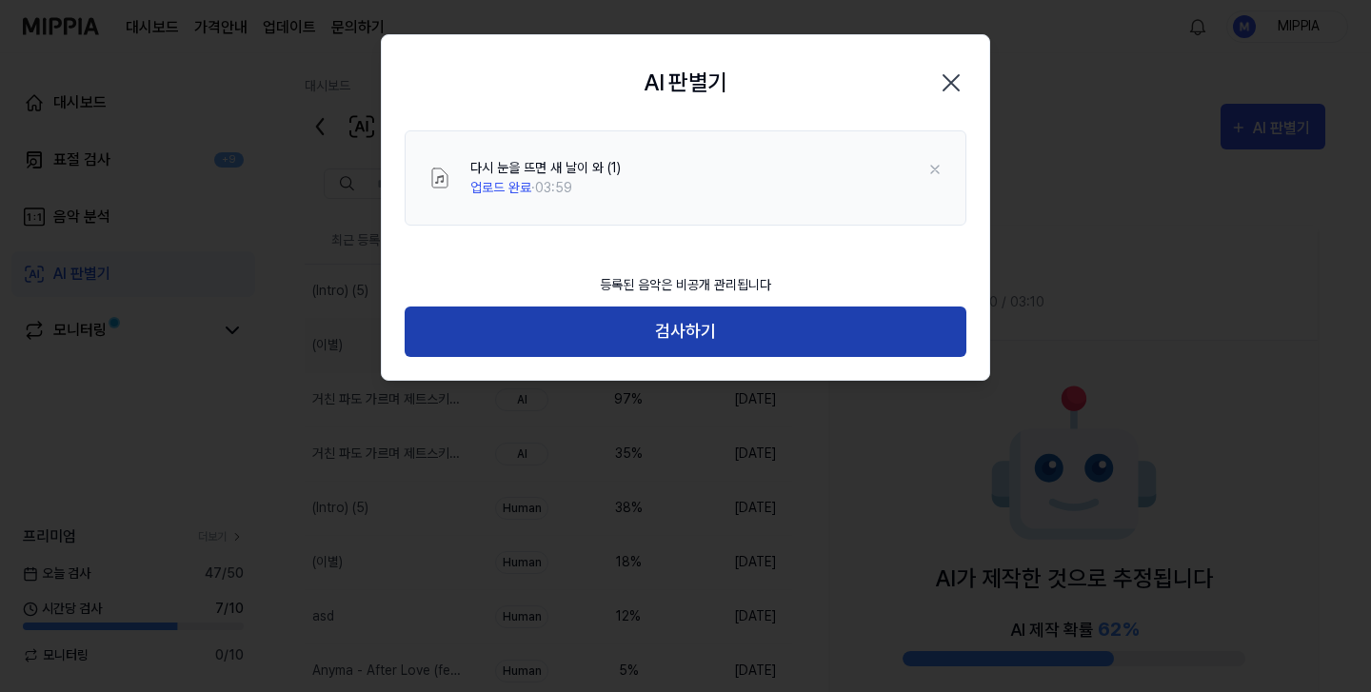
click at [710, 329] on button "검사하기" at bounding box center [686, 332] width 562 height 50
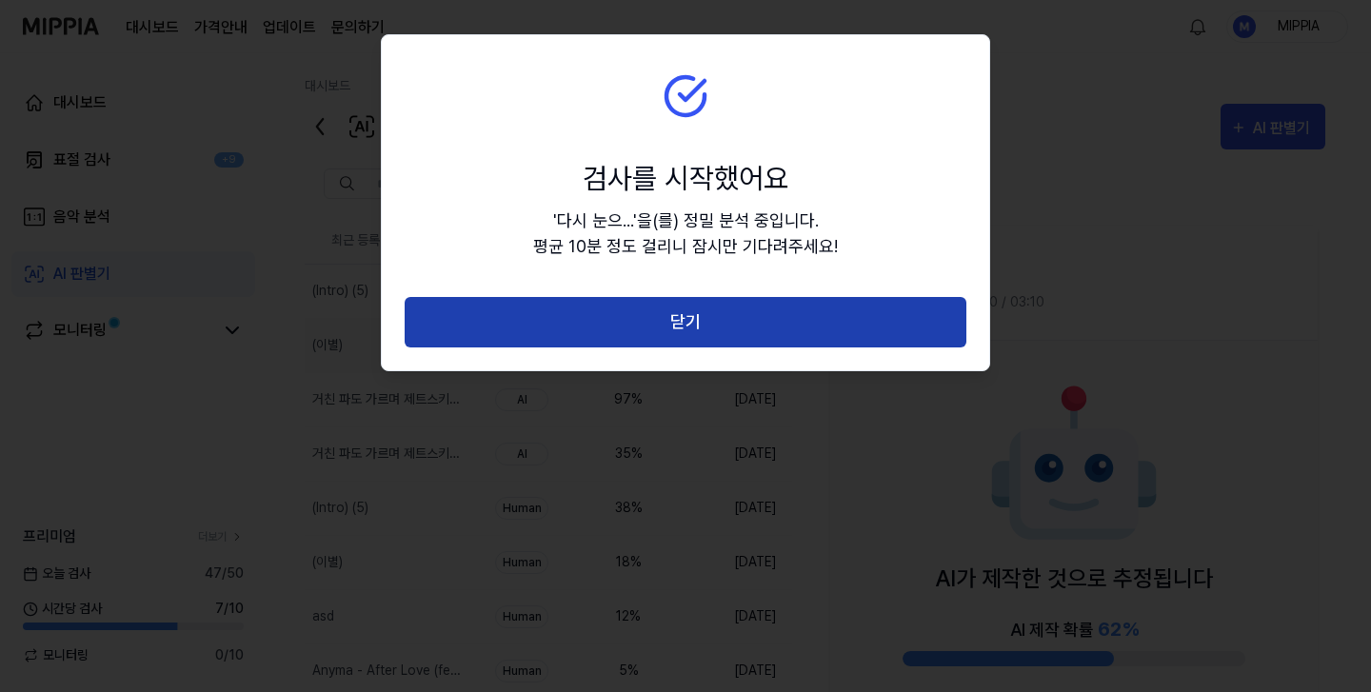
click at [724, 317] on button "닫기" at bounding box center [686, 322] width 562 height 50
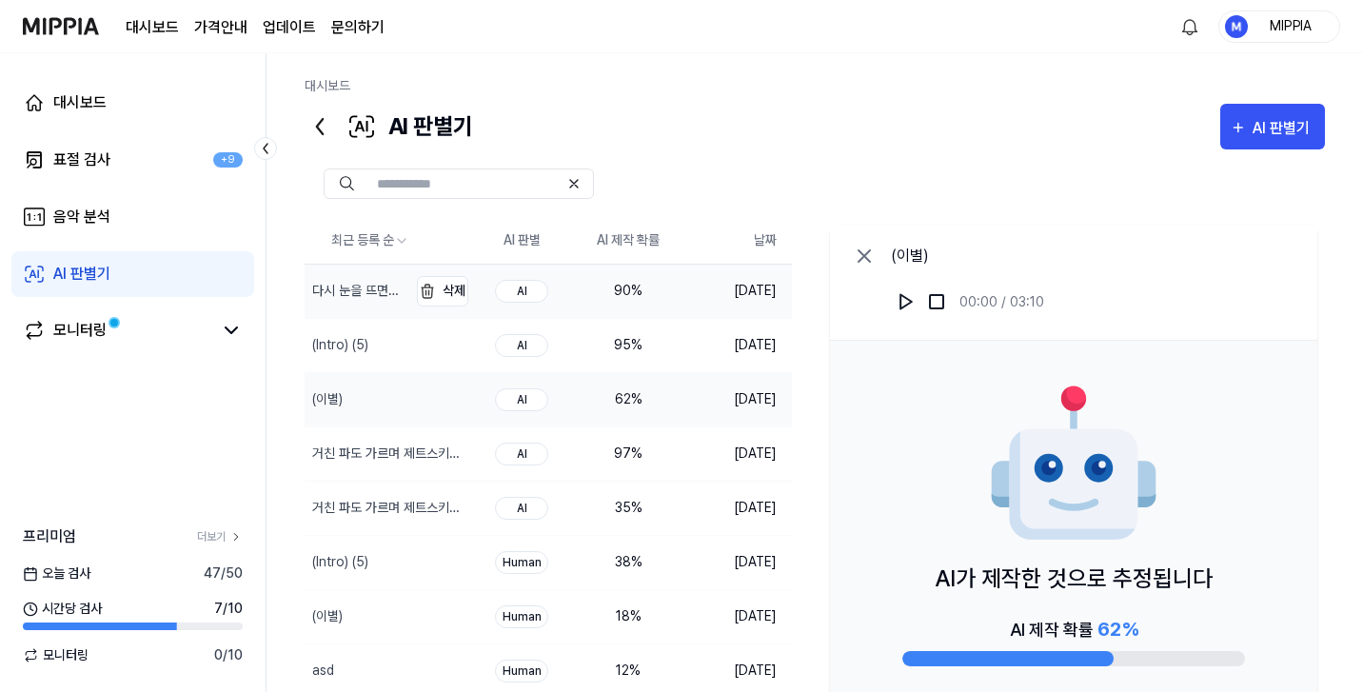
click at [387, 297] on div "다시 눈을 뜨면 새 날이 와 (1)" at bounding box center [357, 291] width 91 height 20
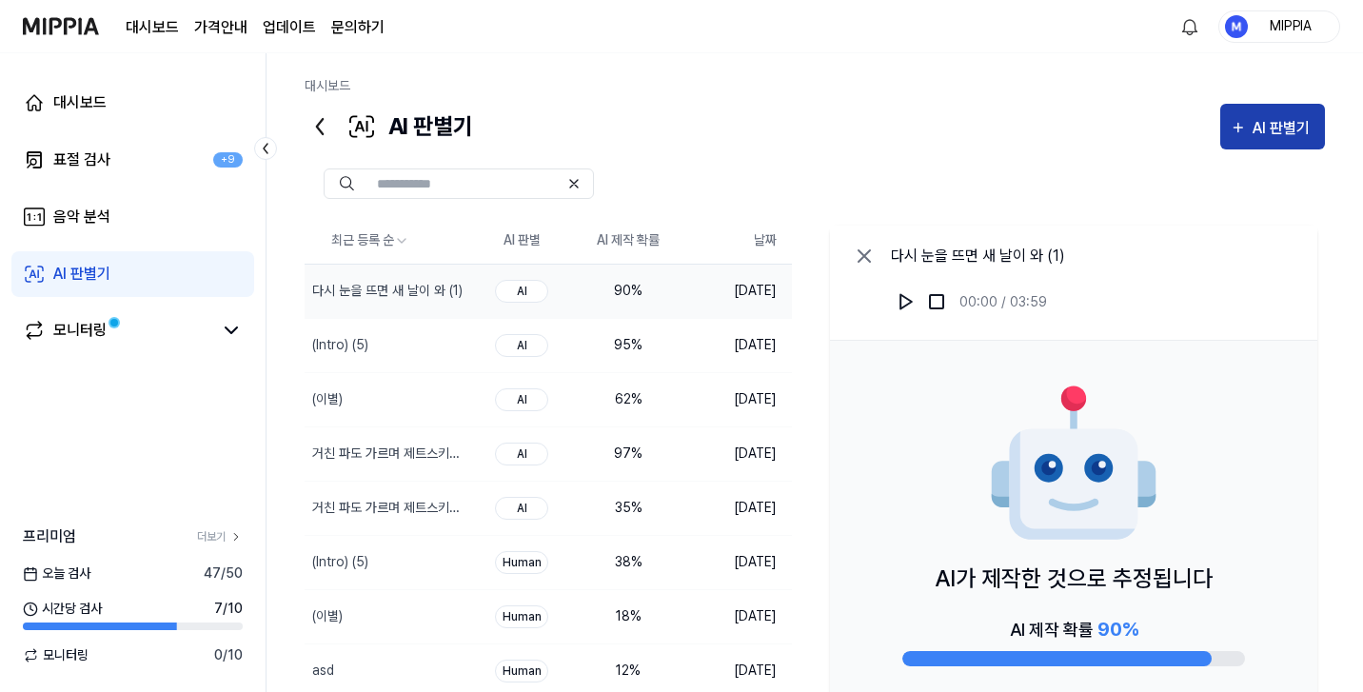
click at [1262, 118] on div "AI 판별기" at bounding box center [1284, 128] width 63 height 25
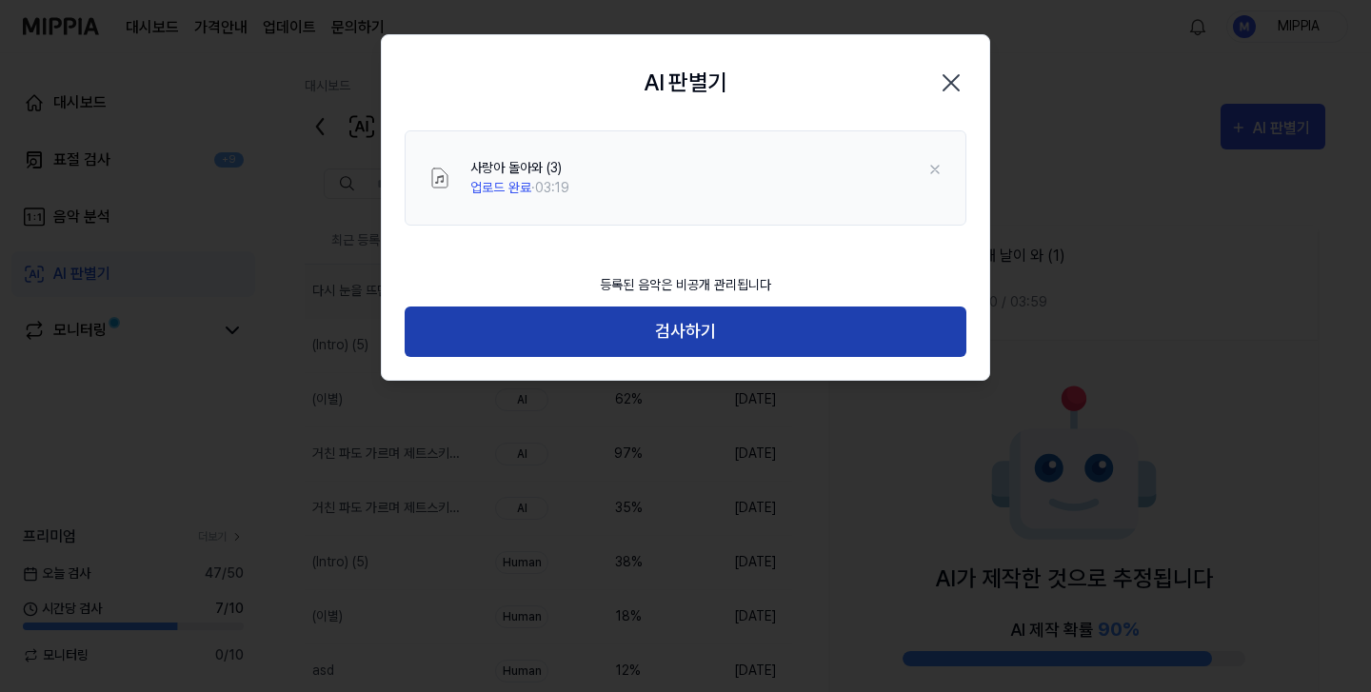
click at [691, 329] on button "검사하기" at bounding box center [686, 332] width 562 height 50
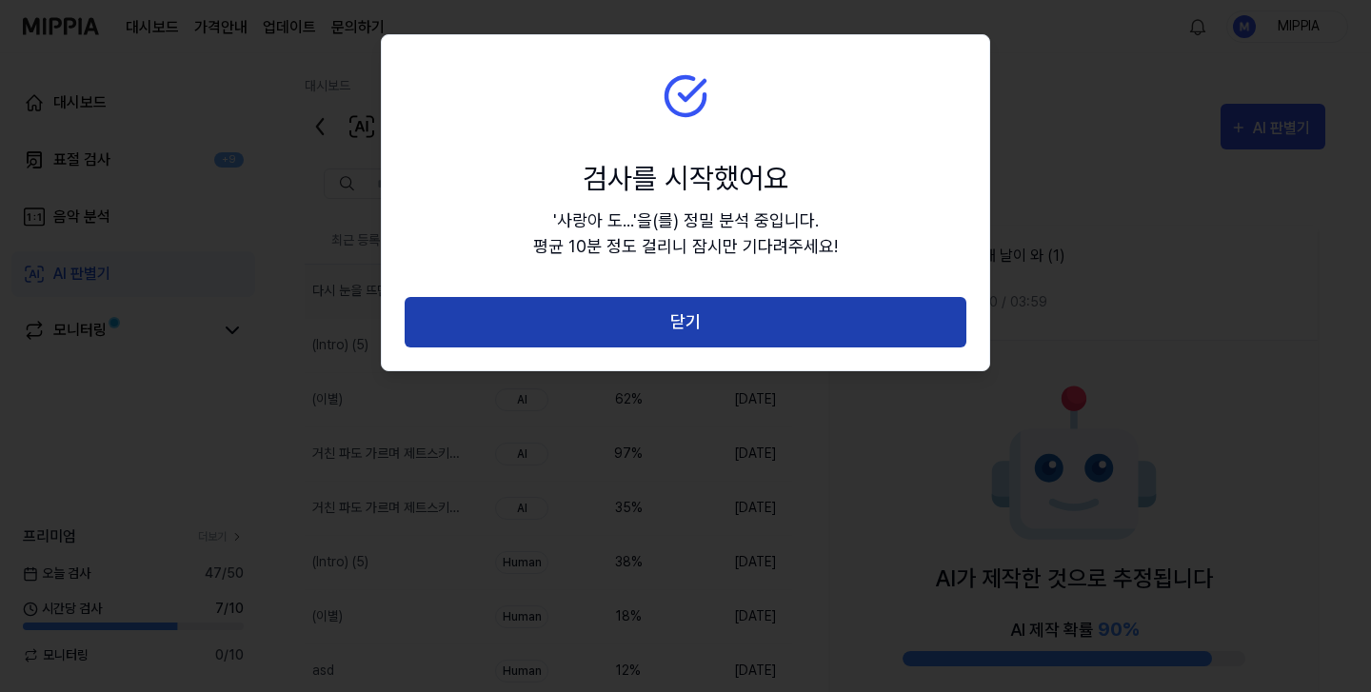
click at [741, 305] on button "닫기" at bounding box center [686, 322] width 562 height 50
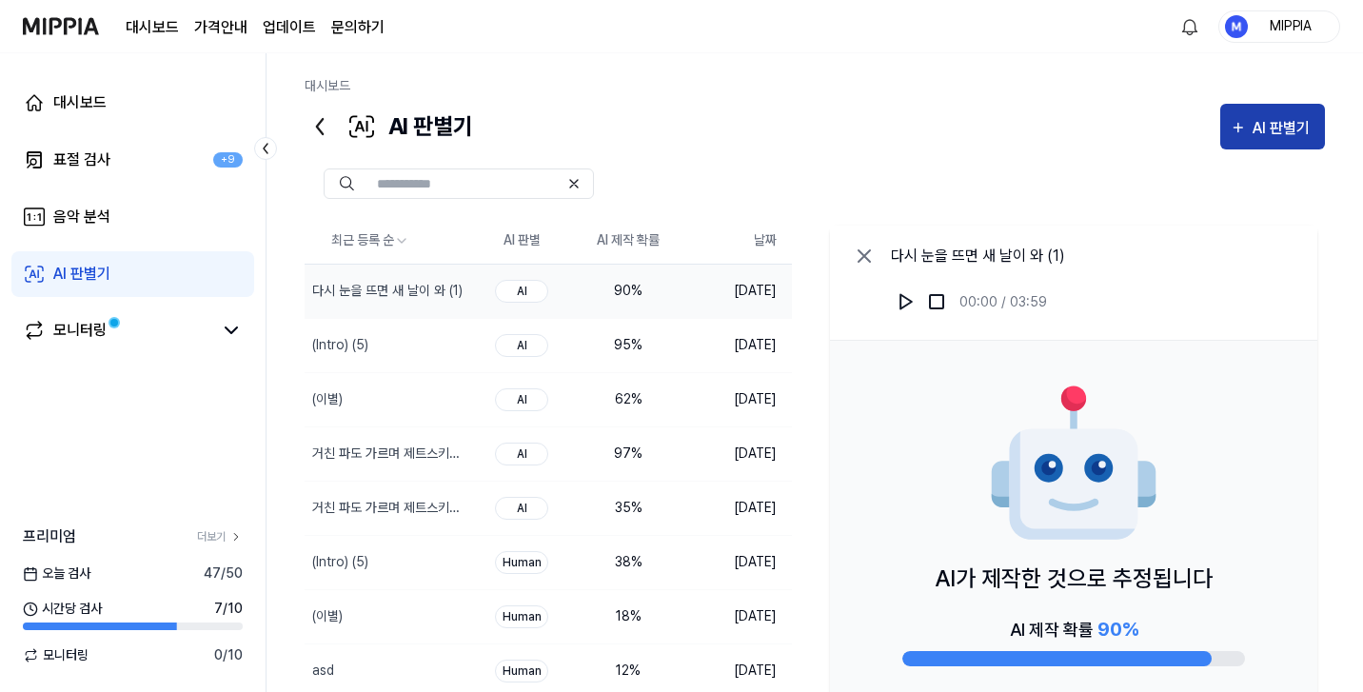
click at [1244, 128] on icon "button" at bounding box center [1238, 127] width 17 height 23
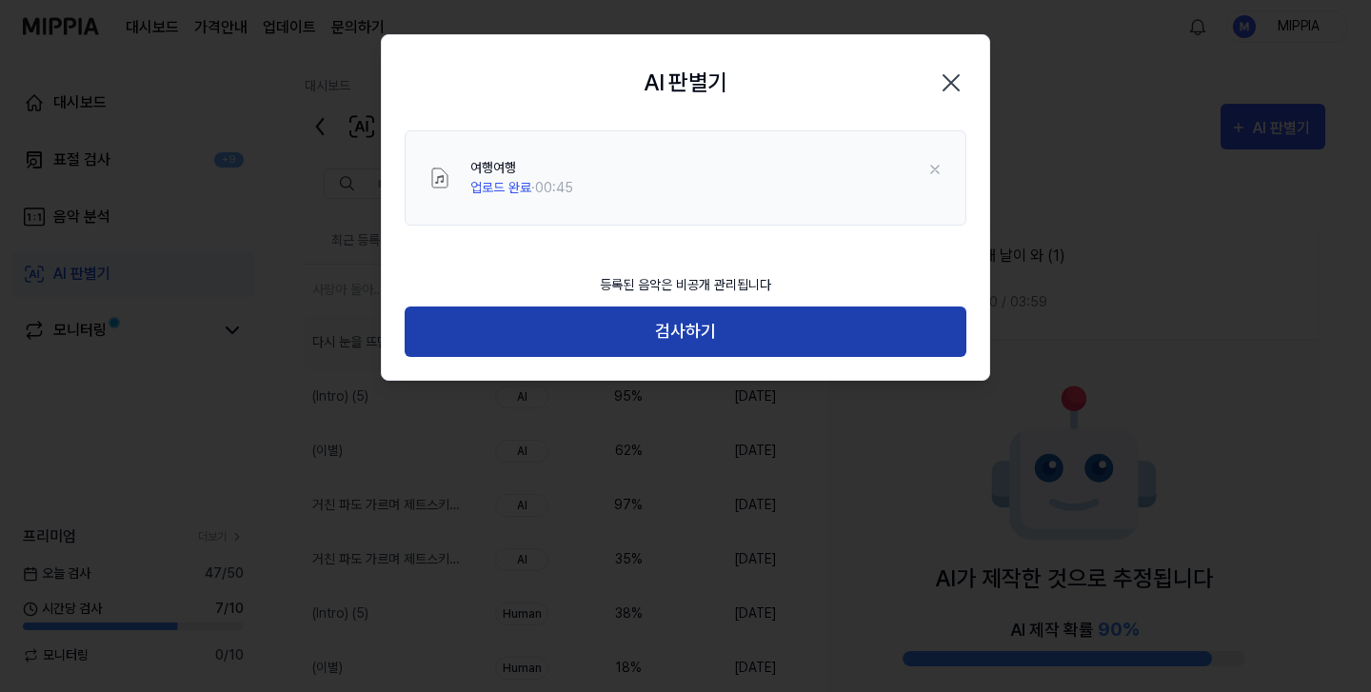
click at [705, 343] on button "검사하기" at bounding box center [686, 332] width 562 height 50
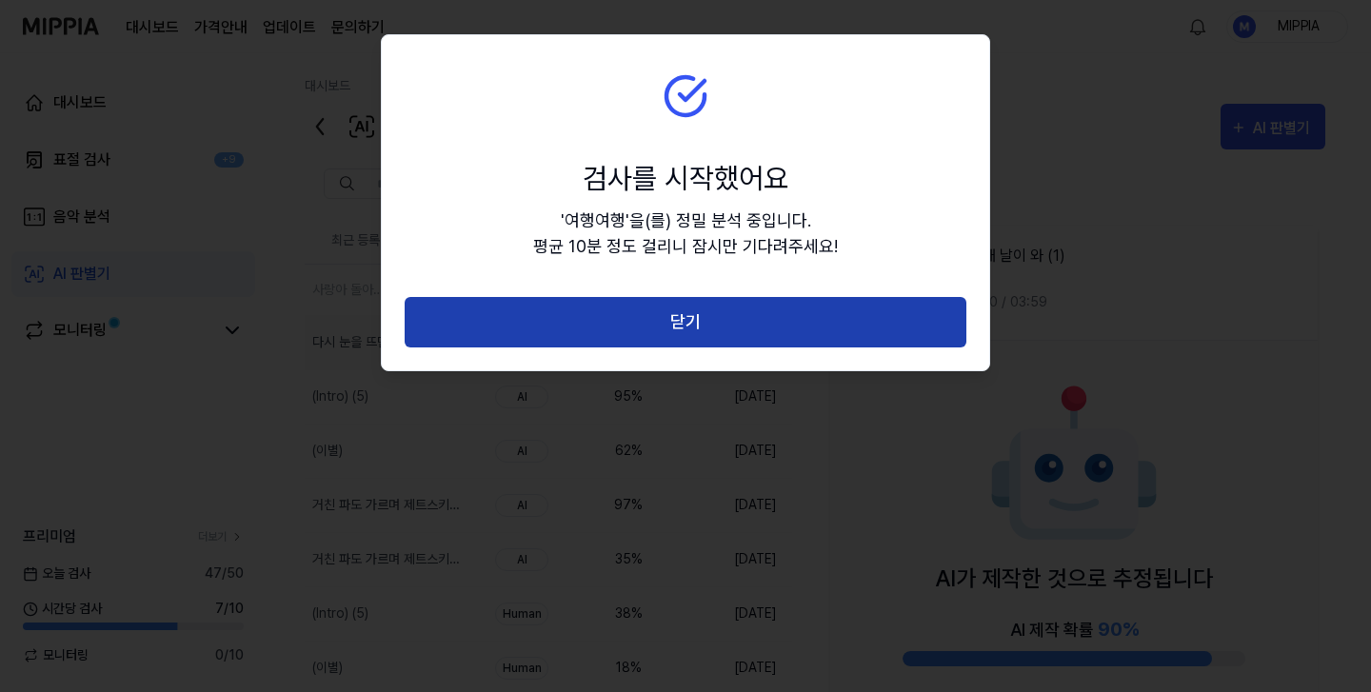
click at [714, 333] on button "닫기" at bounding box center [686, 322] width 562 height 50
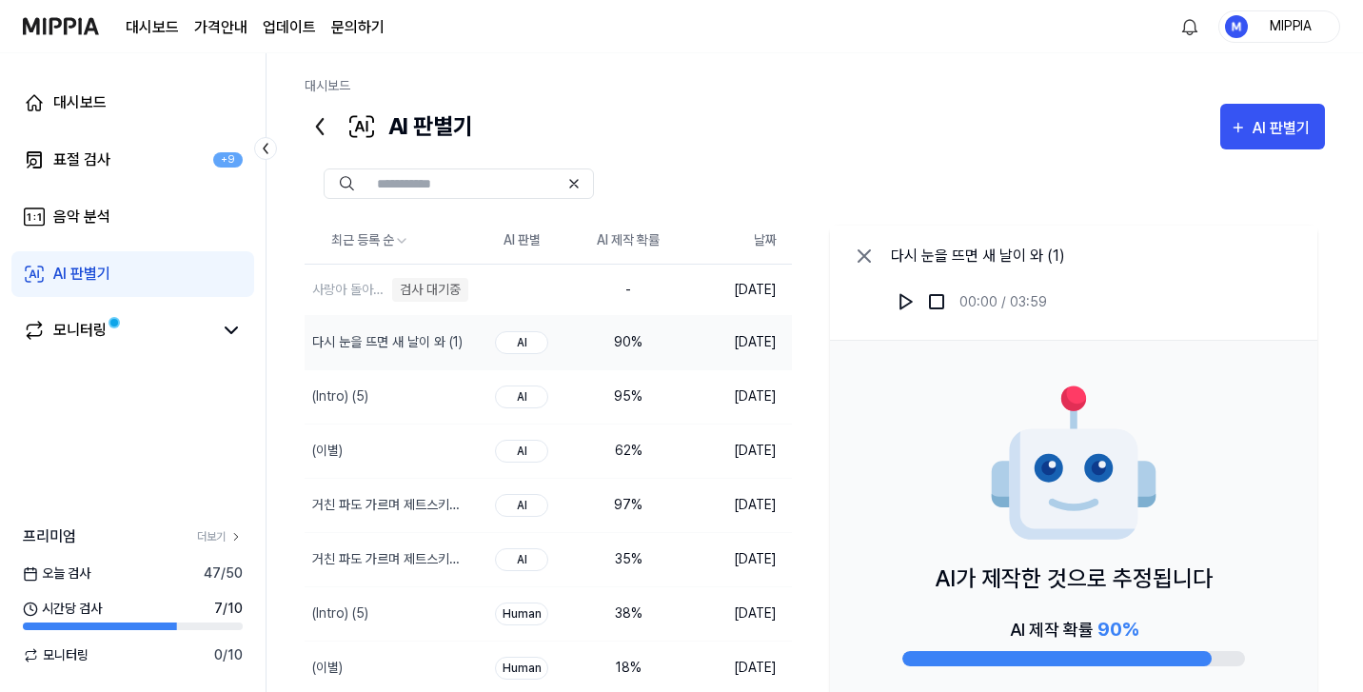
click at [1359, 452] on div "대시보드 AI 판별기 AI 판별기 표절 검사 음악 분석 AI 판별기 최근 등록 순 AI 판별 AI 제작 확률 날짜 사랑아 돌아와…" at bounding box center [815, 372] width 1097 height 639
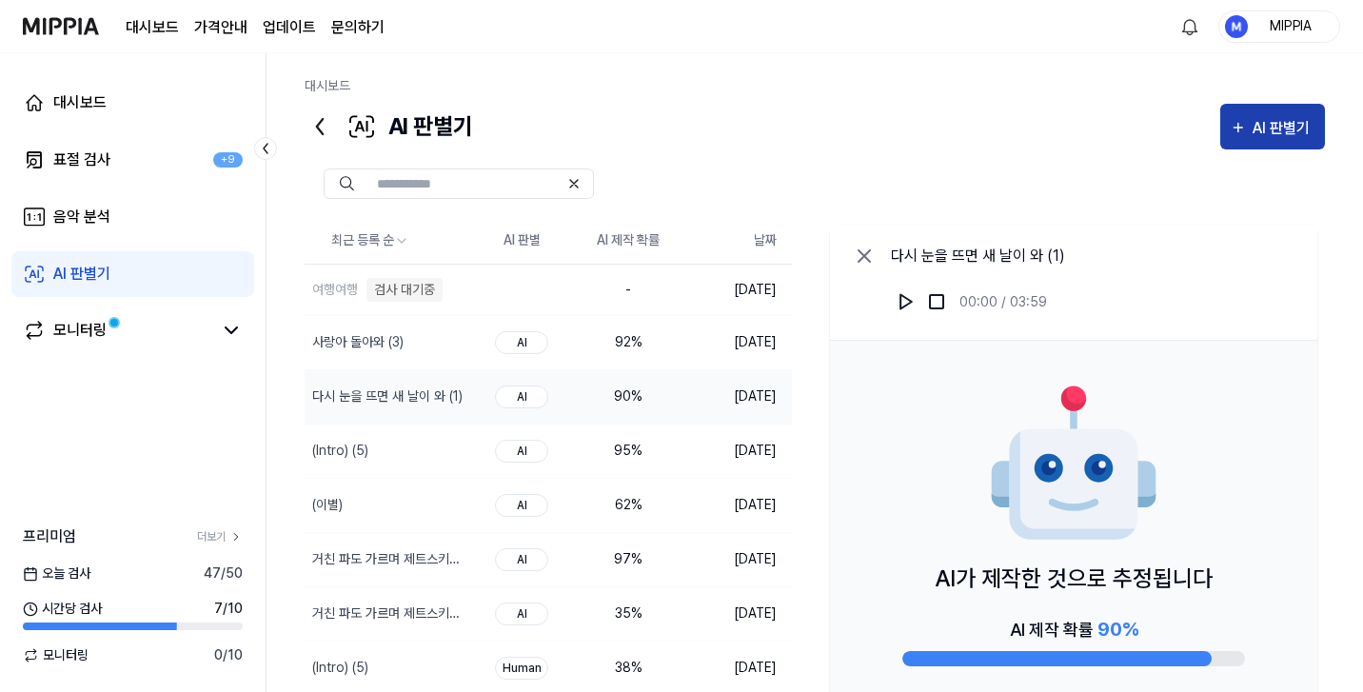
click at [1270, 121] on div "AI 판별기" at bounding box center [1284, 128] width 63 height 25
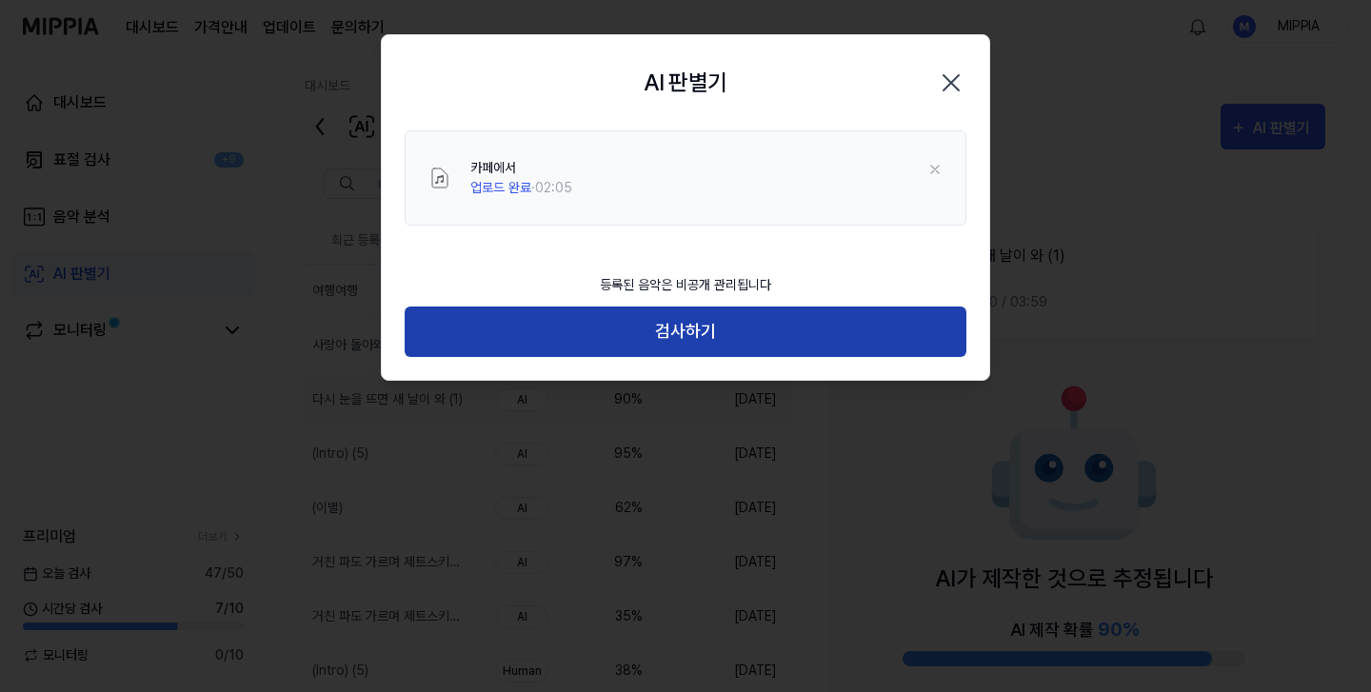
click at [700, 335] on button "검사하기" at bounding box center [686, 332] width 562 height 50
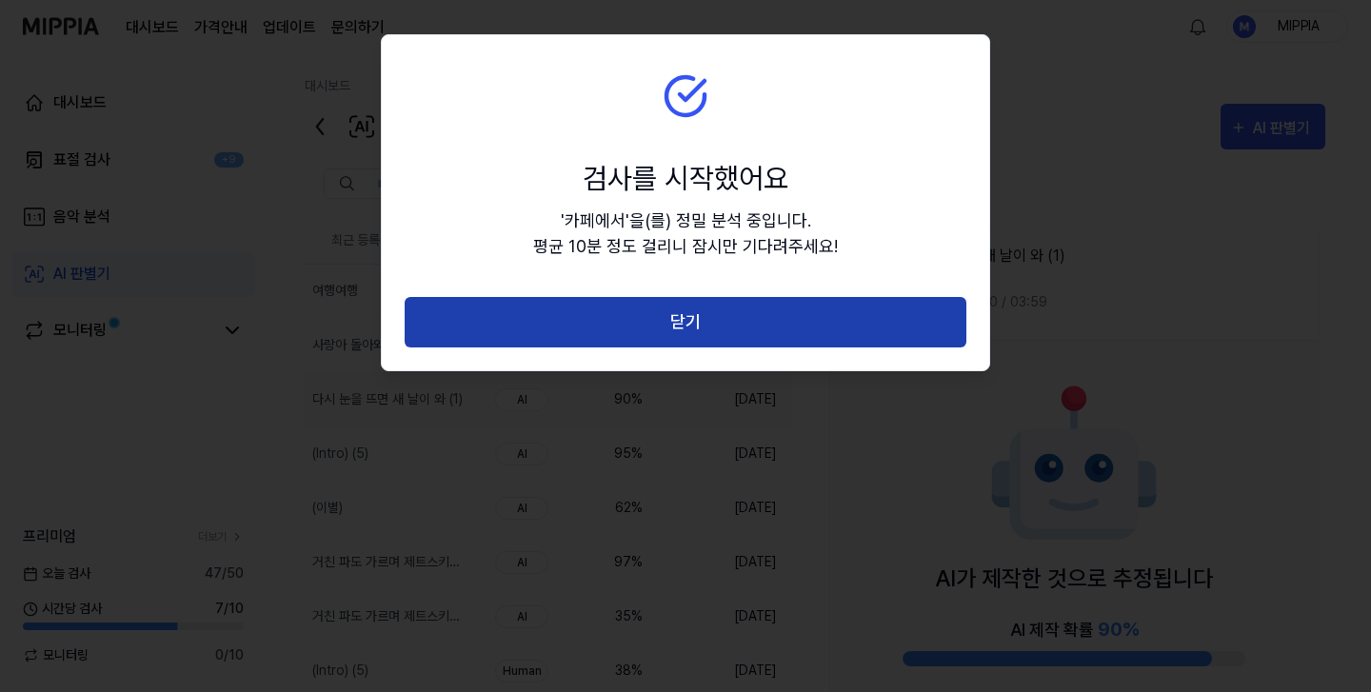
click at [701, 333] on button "닫기" at bounding box center [686, 322] width 562 height 50
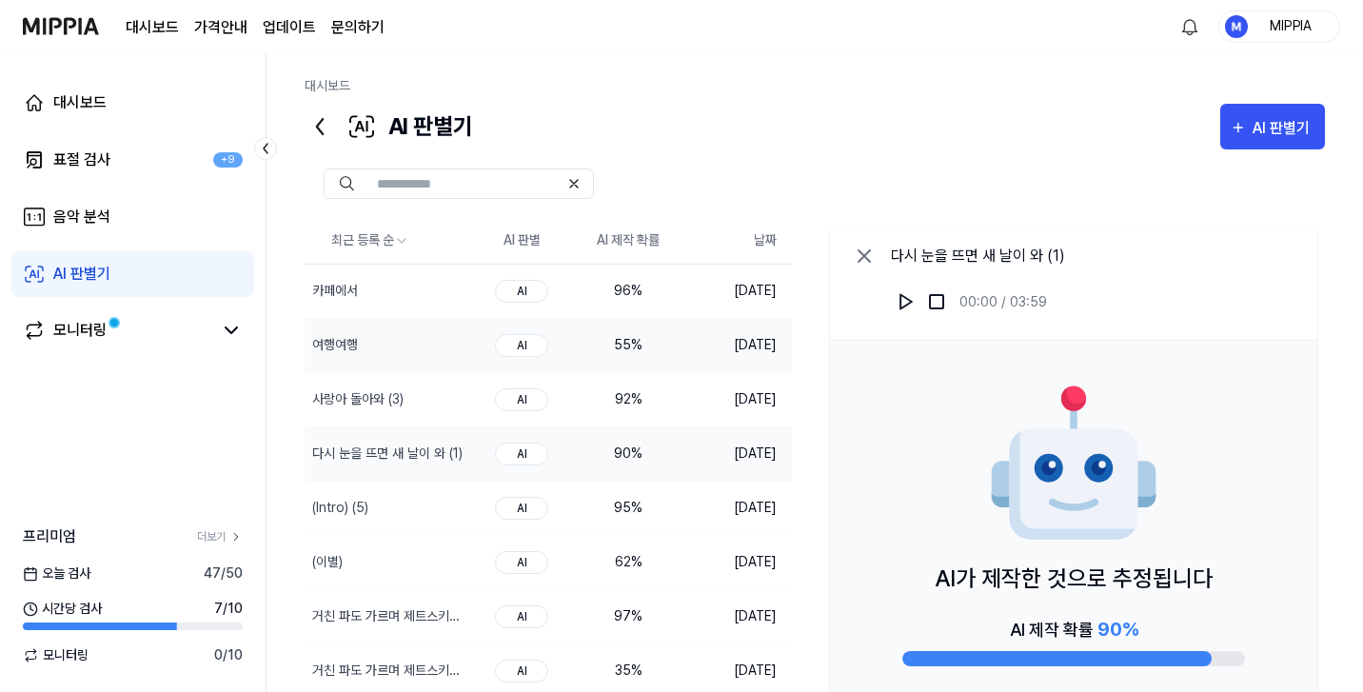
click at [468, 339] on td "AI" at bounding box center [521, 345] width 107 height 54
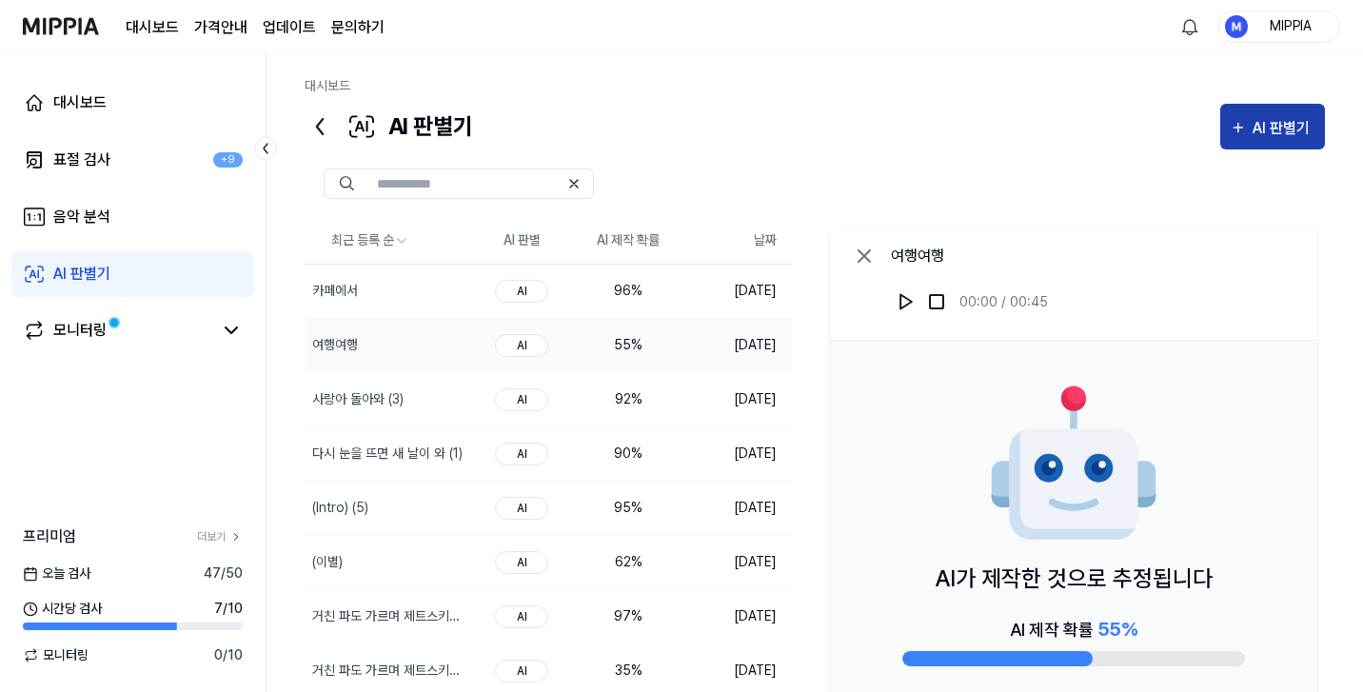
click at [1267, 136] on div "AI 판별기" at bounding box center [1284, 128] width 63 height 25
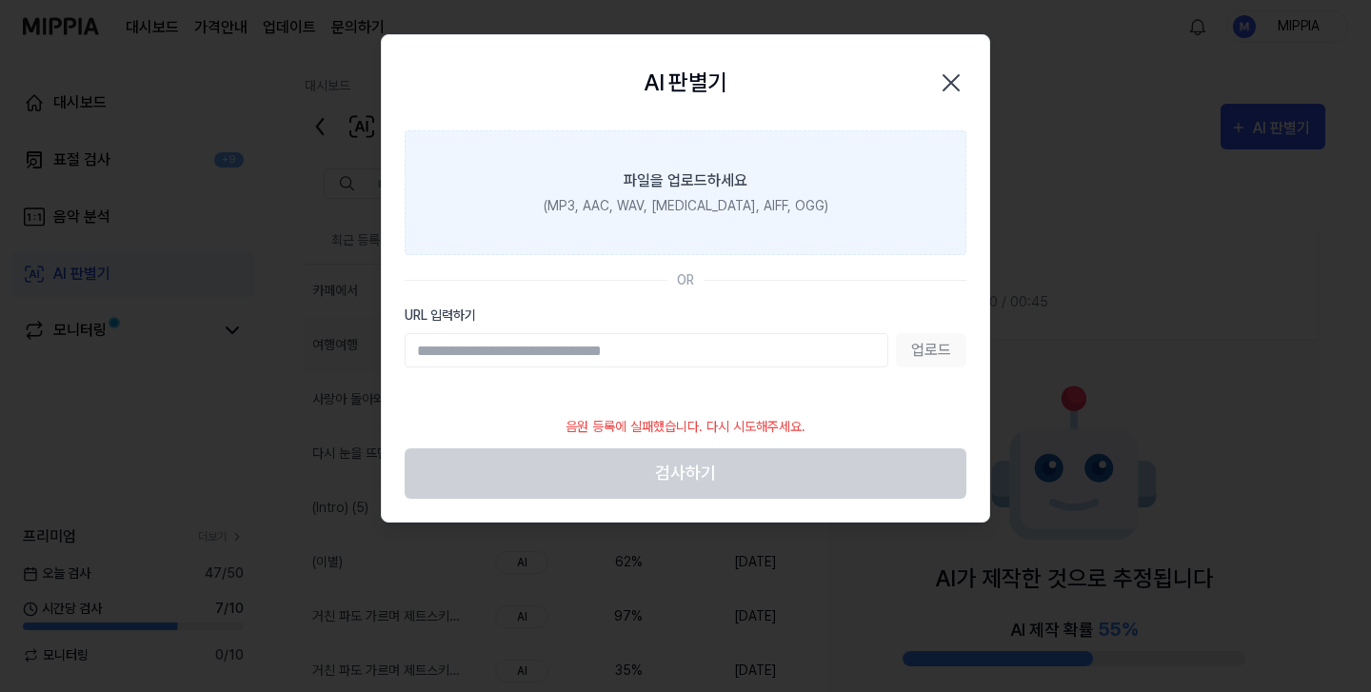
click at [756, 223] on label "파일을 업로드하세요 (MP3, AAC, WAV, FLAC, AIFF, OGG)" at bounding box center [686, 192] width 562 height 125
click at [0, 0] on input "파일을 업로드하세요 (MP3, AAC, WAV, FLAC, AIFF, OGG)" at bounding box center [0, 0] width 0 height 0
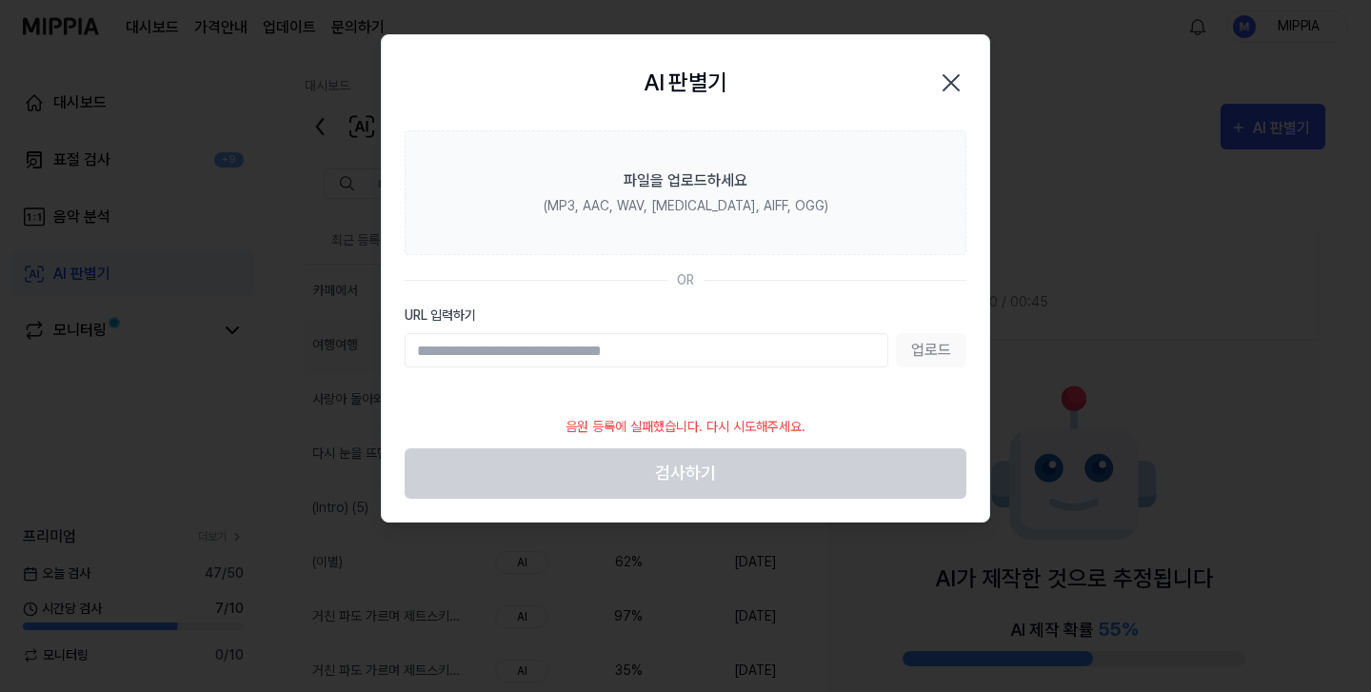
click at [951, 82] on icon "button" at bounding box center [950, 82] width 15 height 15
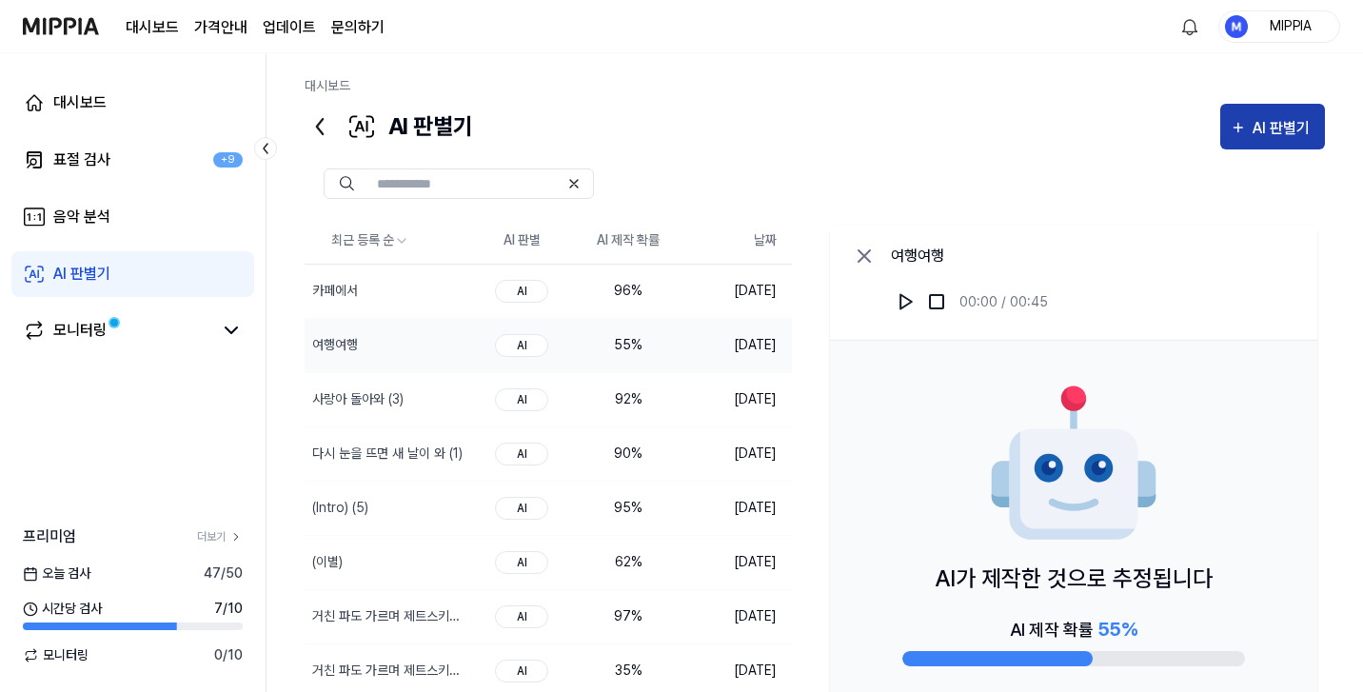
click at [1249, 134] on div "AI 판별기" at bounding box center [1273, 128] width 86 height 25
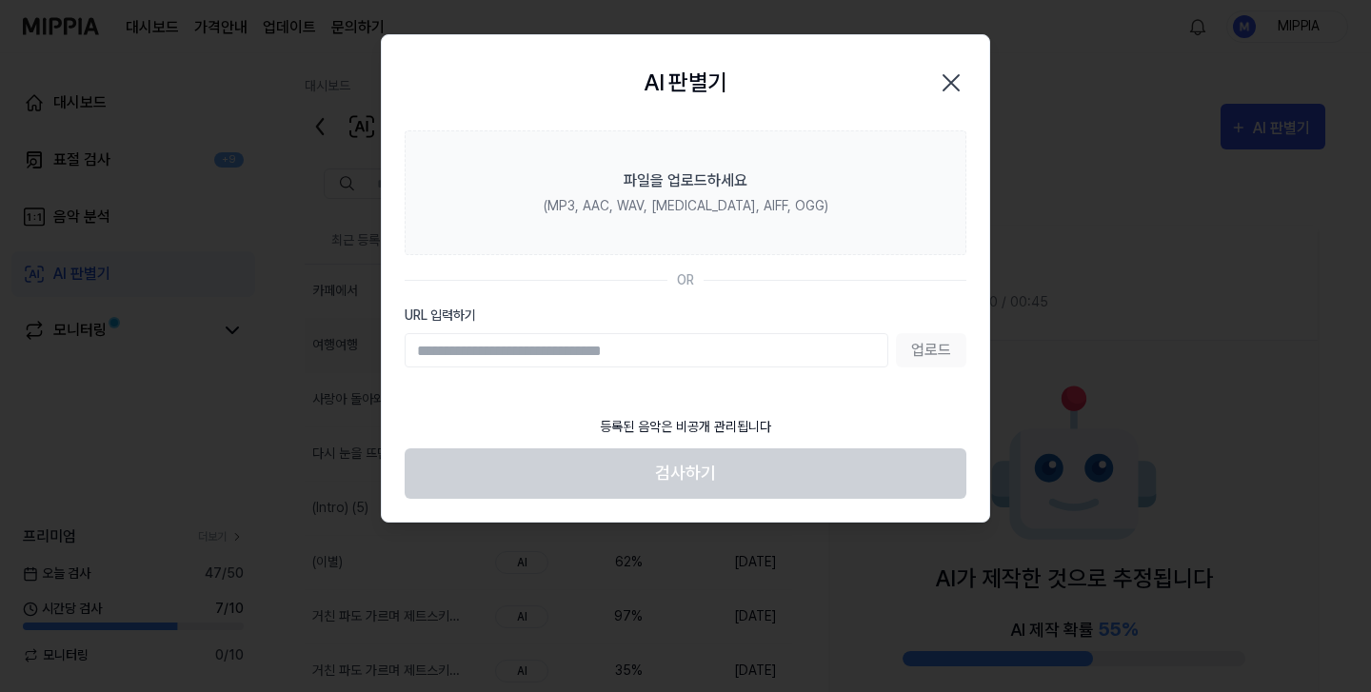
click at [961, 79] on icon "button" at bounding box center [951, 83] width 30 height 30
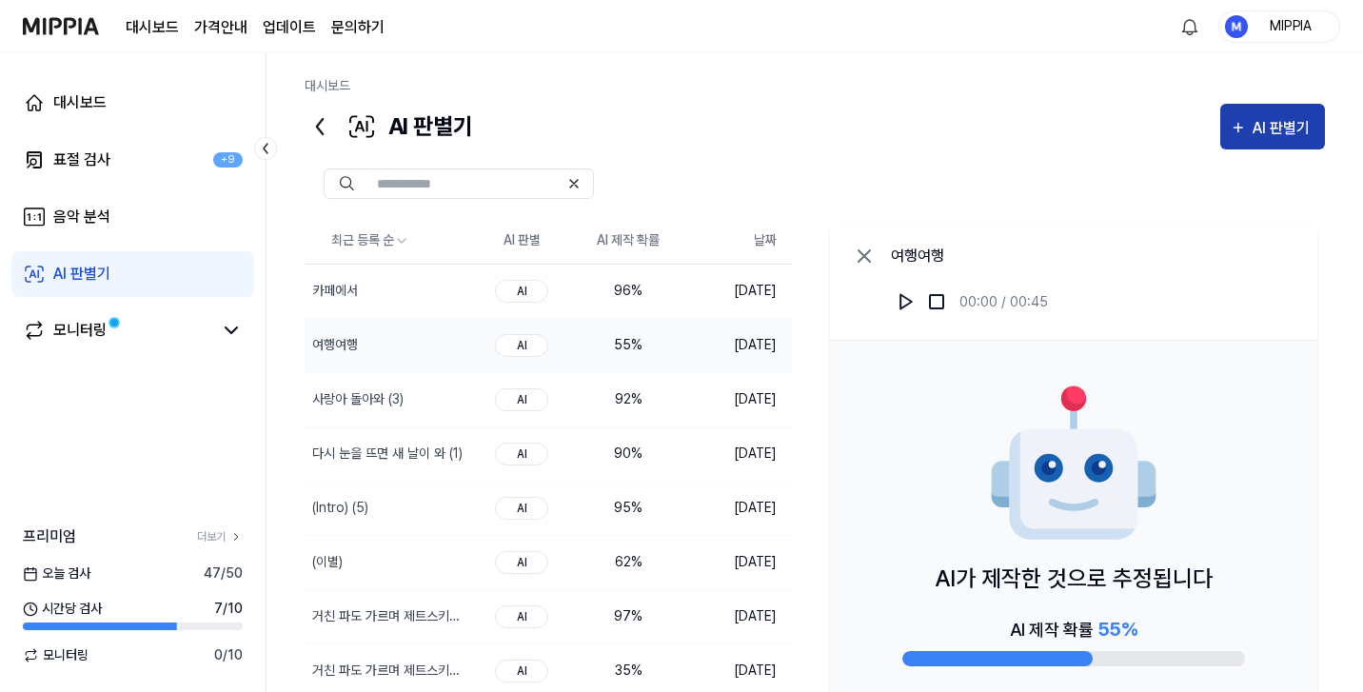
click at [1290, 123] on div "AI 판별기" at bounding box center [1284, 128] width 63 height 25
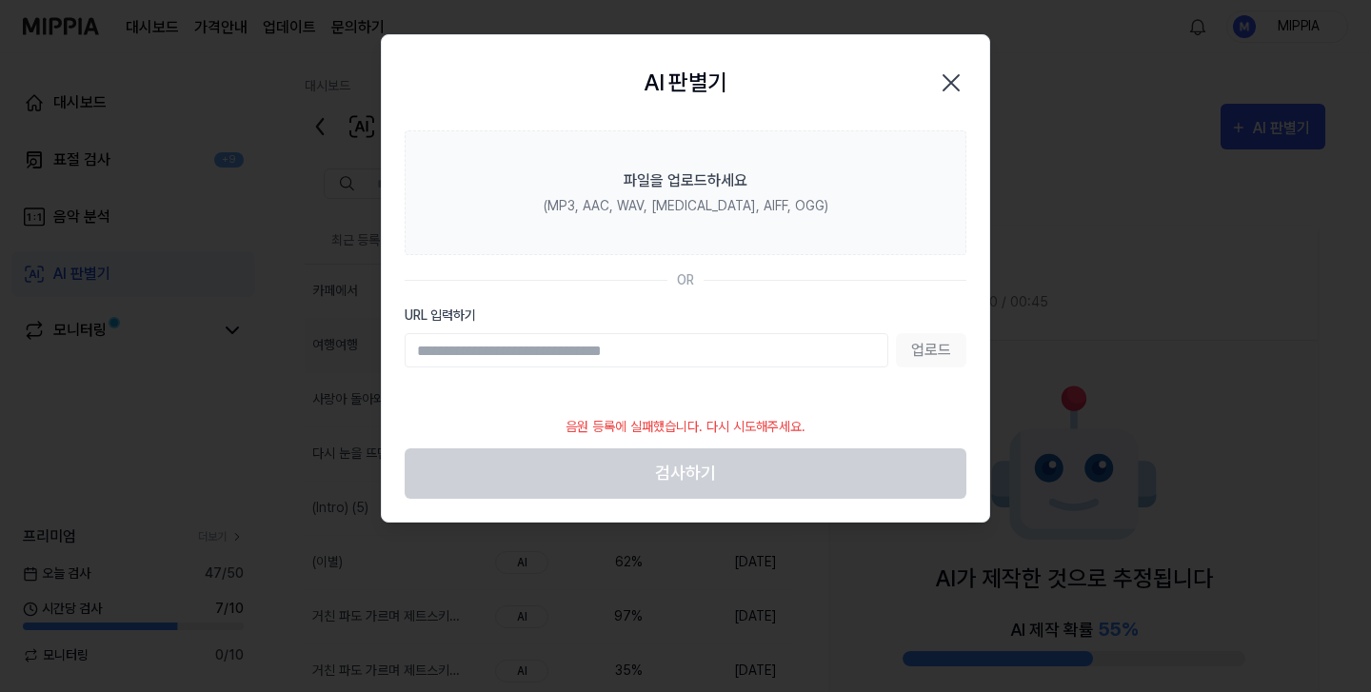
click at [945, 83] on icon "button" at bounding box center [951, 83] width 30 height 30
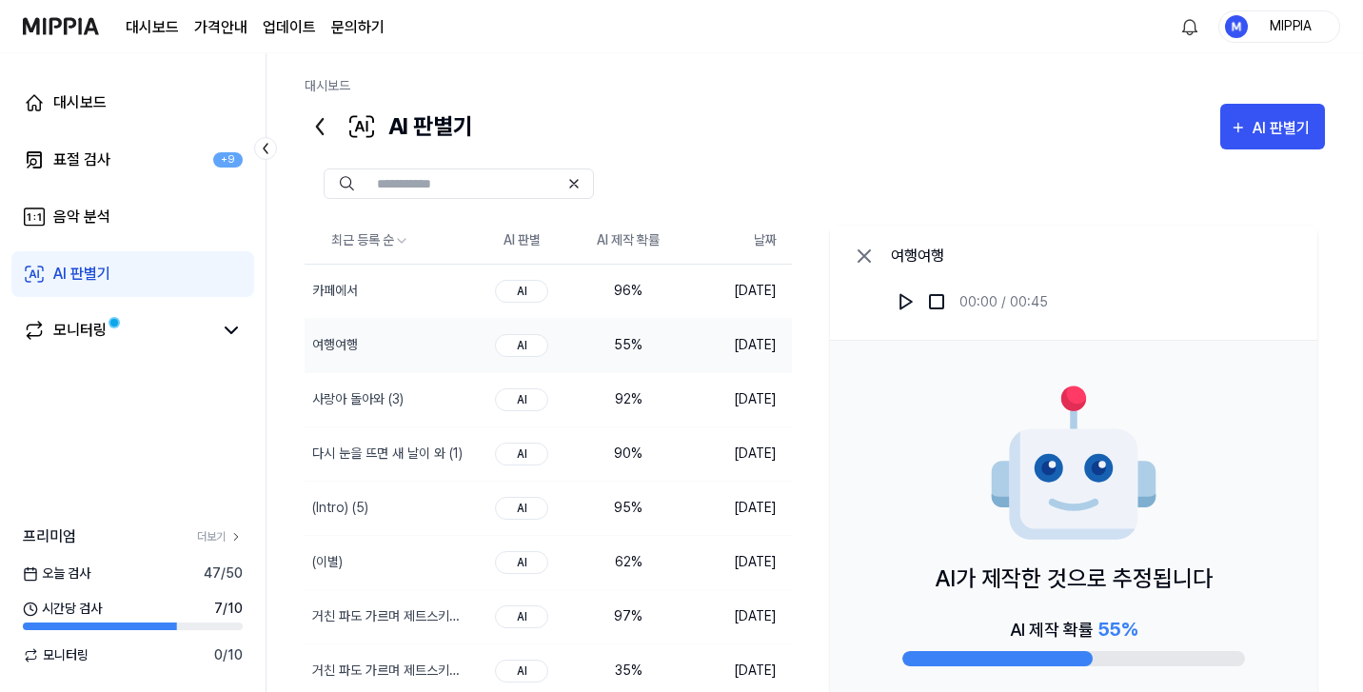
click at [860, 170] on div at bounding box center [815, 184] width 1021 height 30
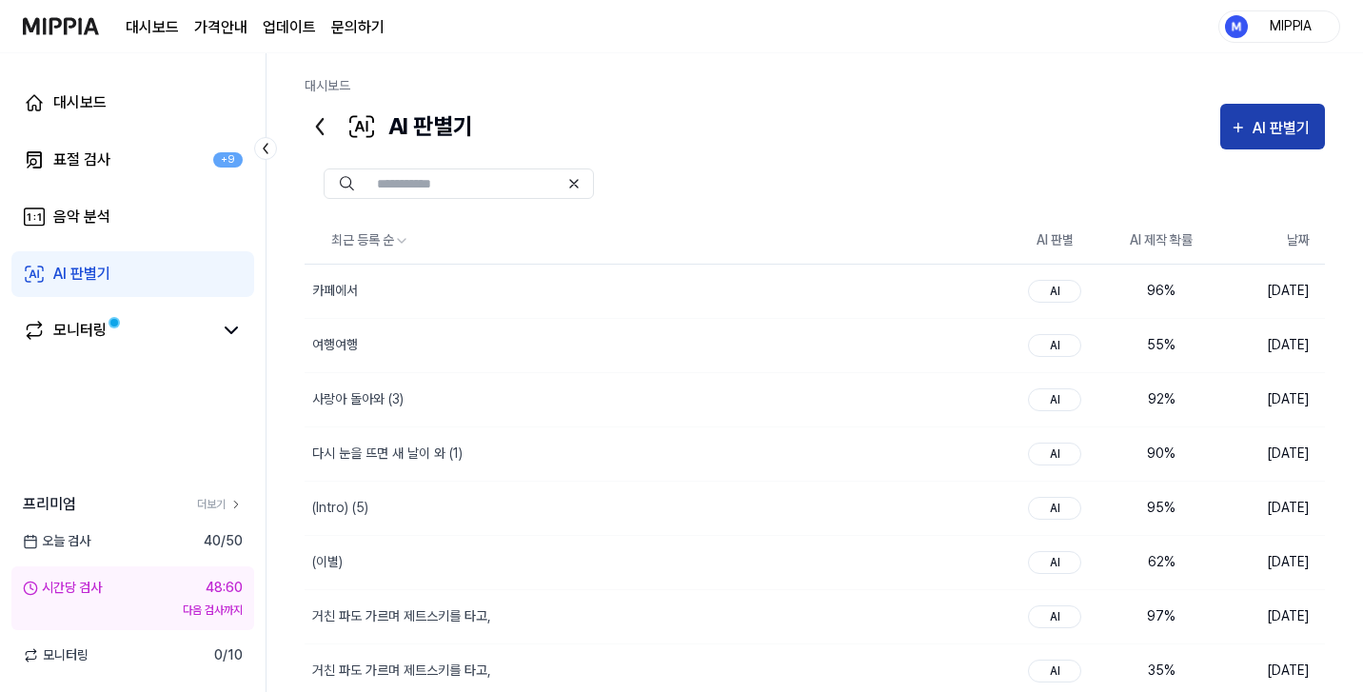
click at [1274, 104] on div "대시보드 AI 판별기 AI 판별기" at bounding box center [815, 112] width 1021 height 73
click at [1275, 132] on div "AI 판별기" at bounding box center [1284, 128] width 63 height 25
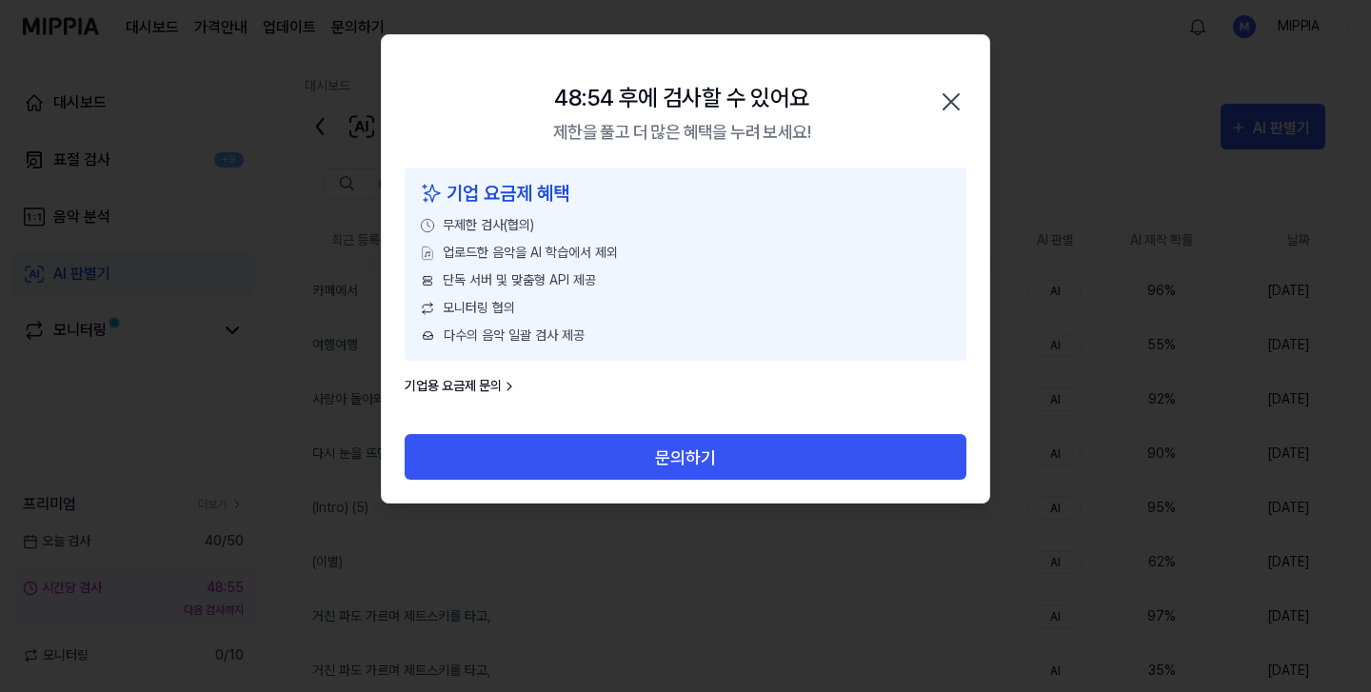
click at [955, 108] on icon "button" at bounding box center [951, 102] width 30 height 30
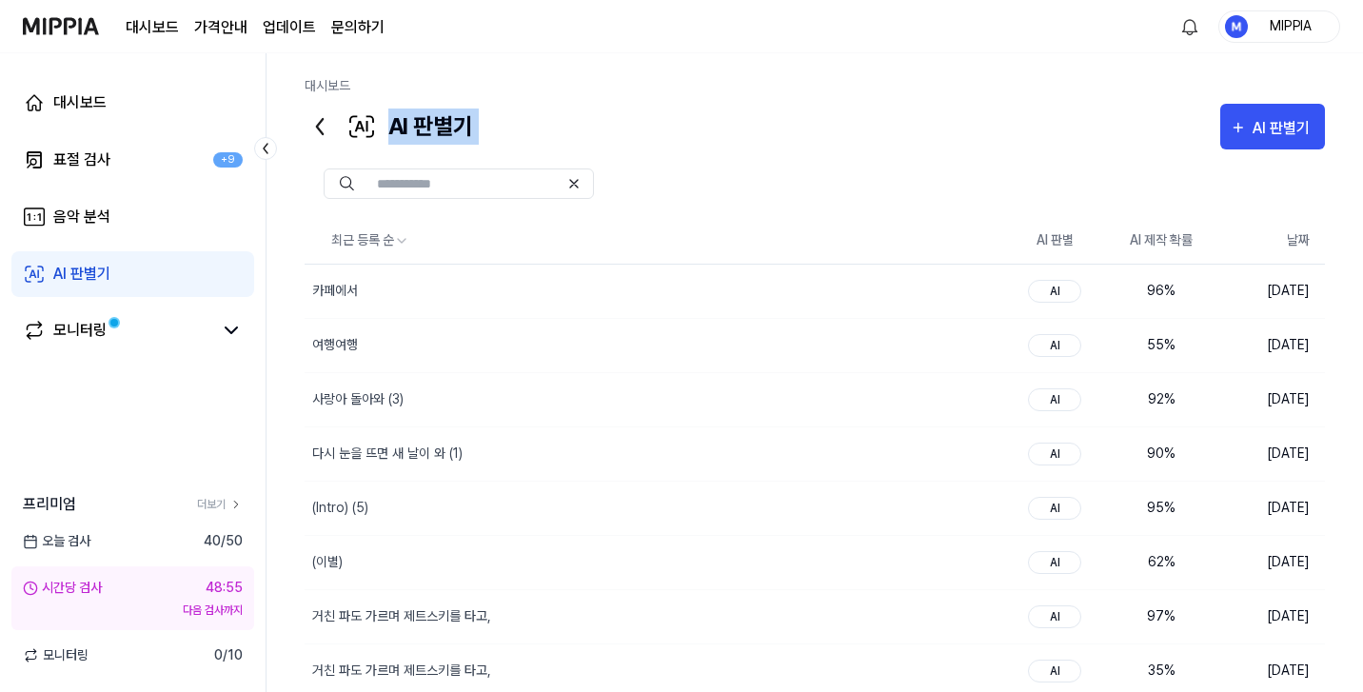
click at [831, 133] on div "AI 판별기 AI 판별기" at bounding box center [815, 127] width 1021 height 46
click at [223, 499] on link "더보기" at bounding box center [220, 504] width 46 height 17
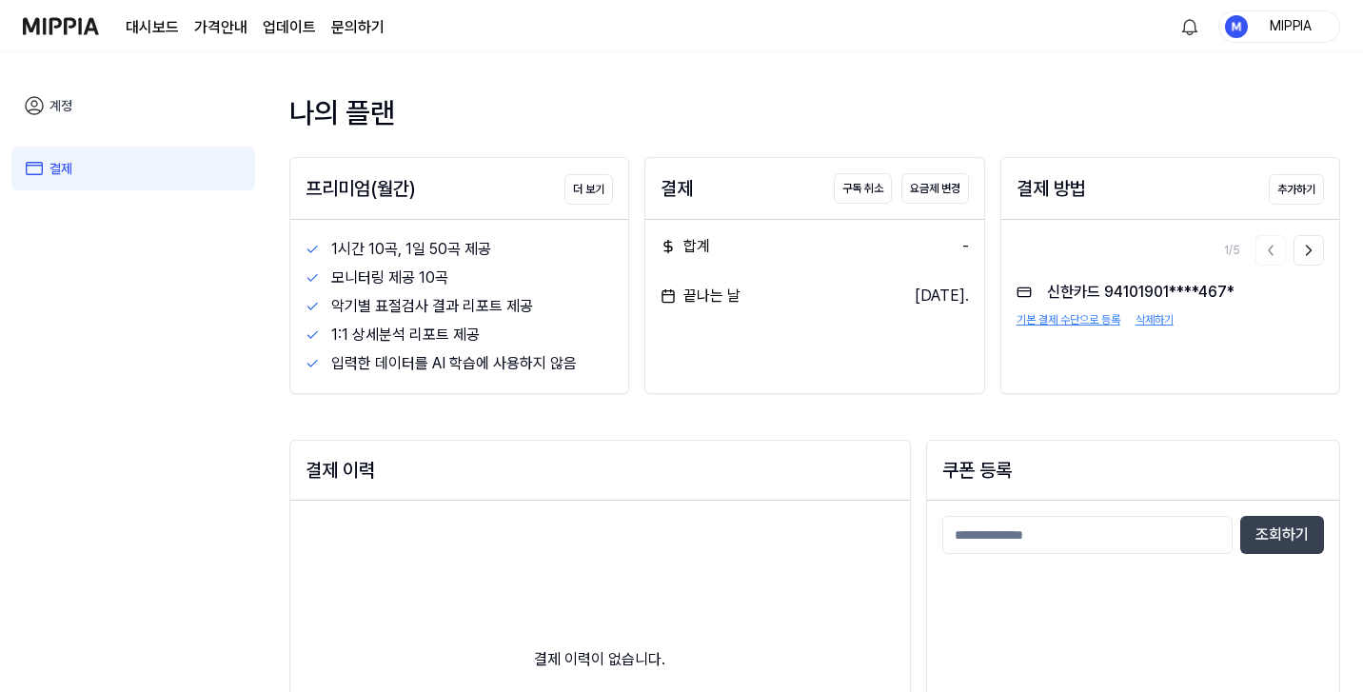
click at [67, 30] on img at bounding box center [61, 26] width 76 height 52
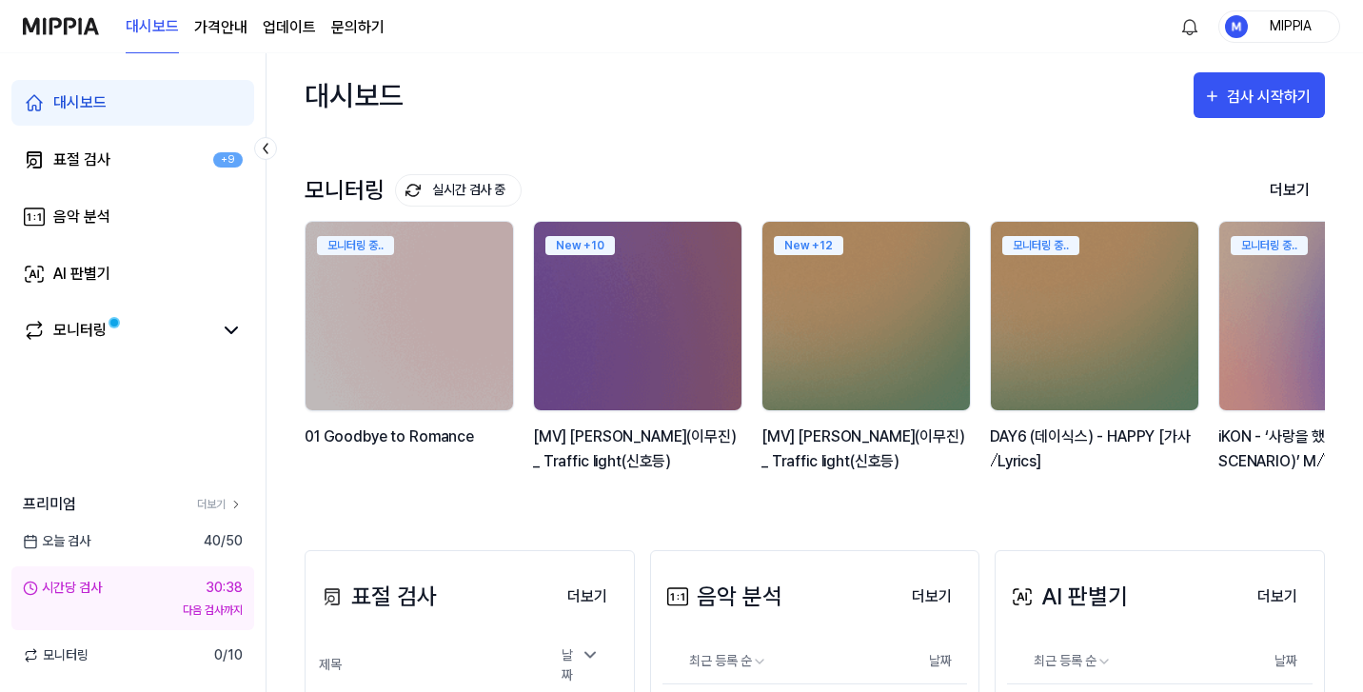
click at [1083, 83] on div "대시보드 검사 시작하기" at bounding box center [815, 95] width 1021 height 84
